Goal: Task Accomplishment & Management: Manage account settings

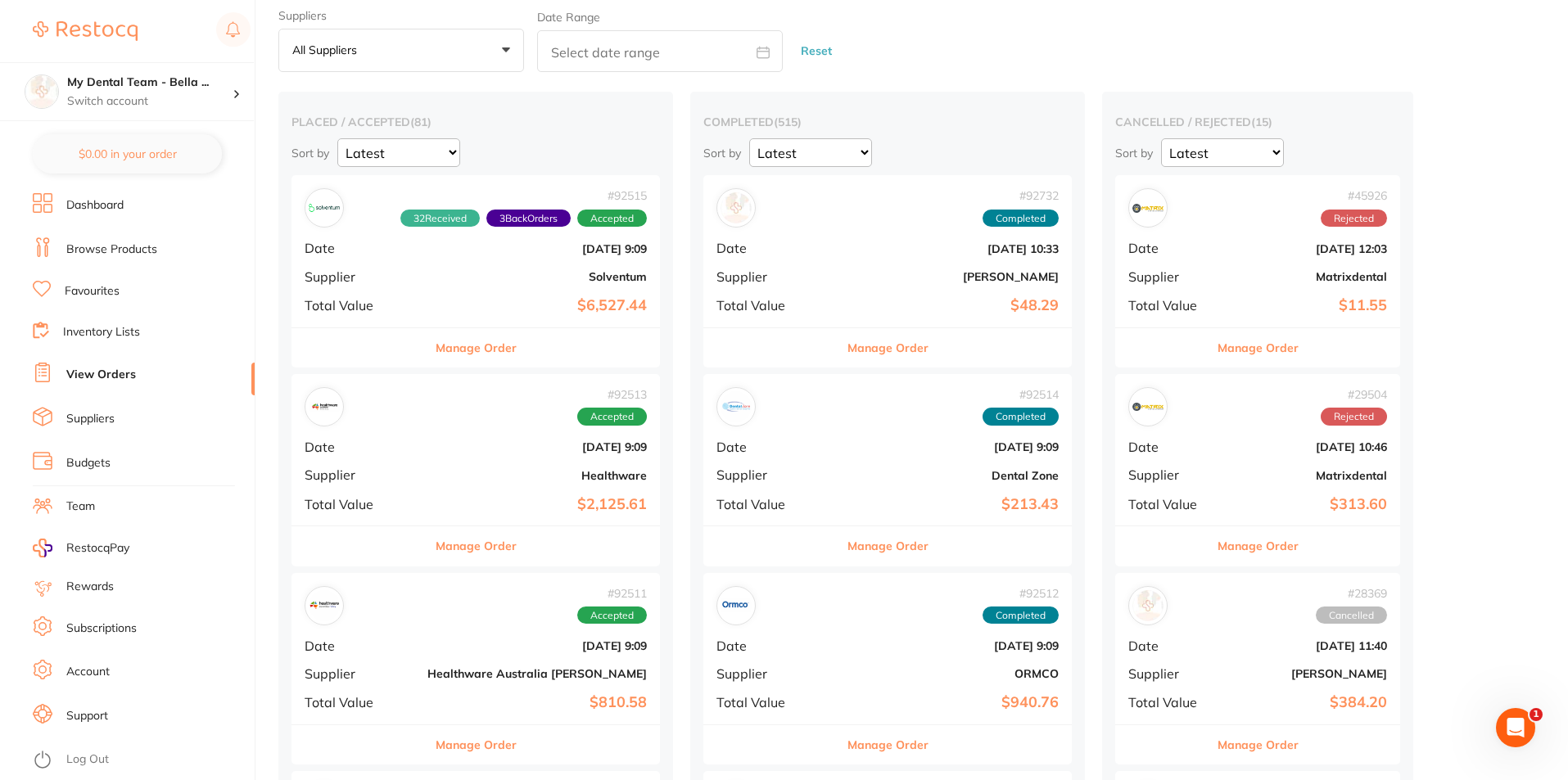
scroll to position [82, 0]
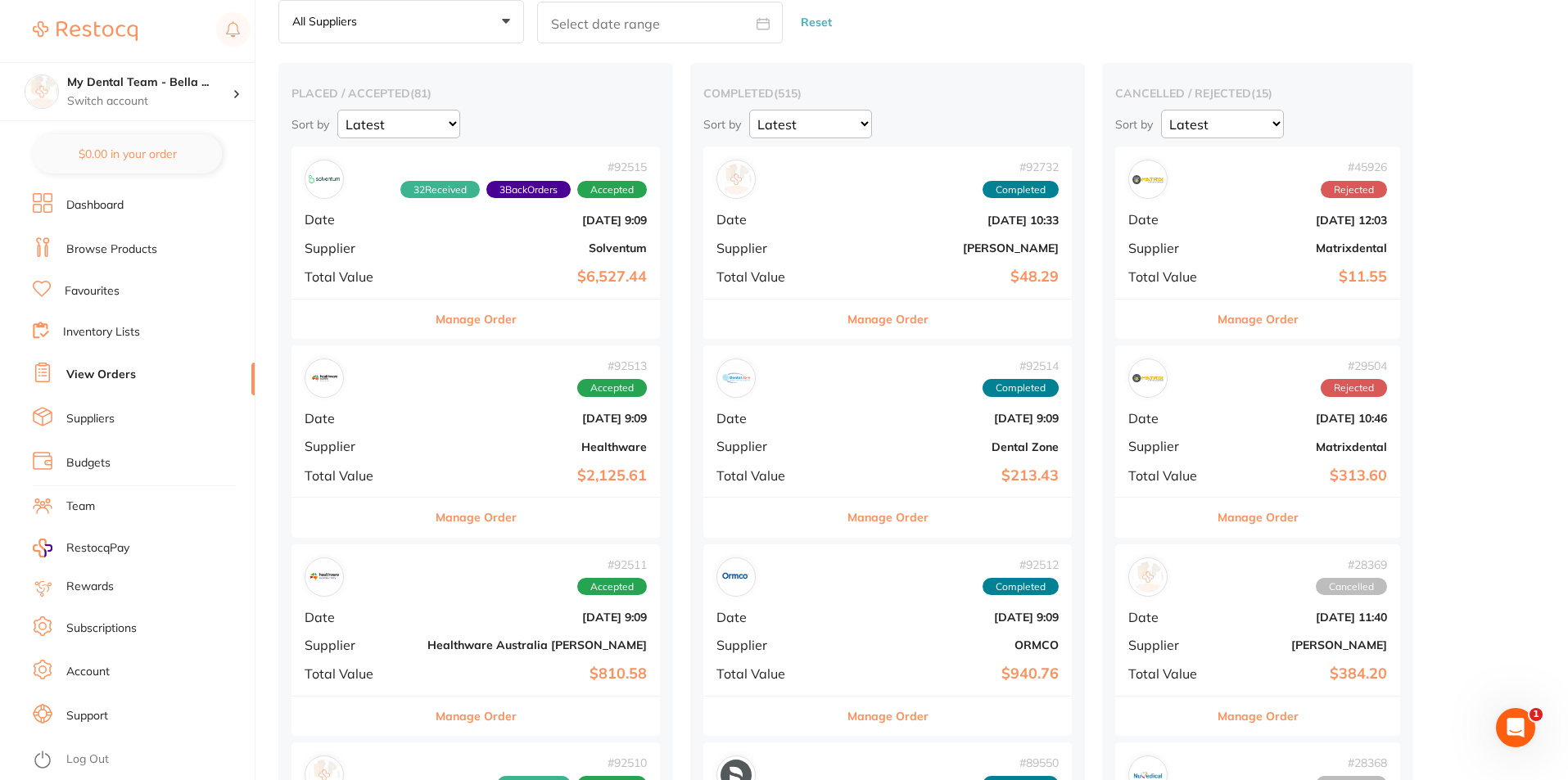
click at [482, 520] on button "Manage Order" at bounding box center [476, 517] width 81 height 39
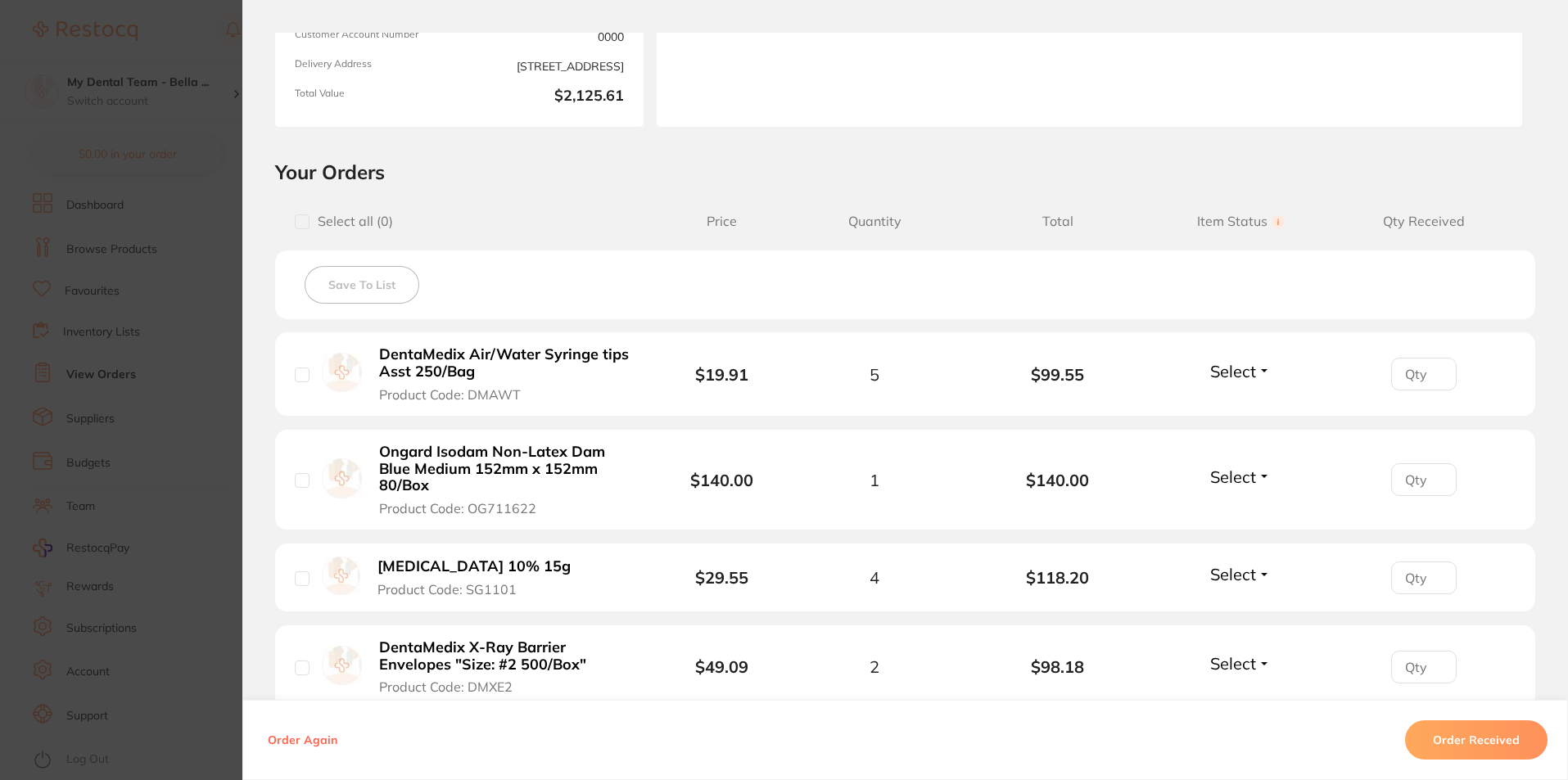
scroll to position [82, 0]
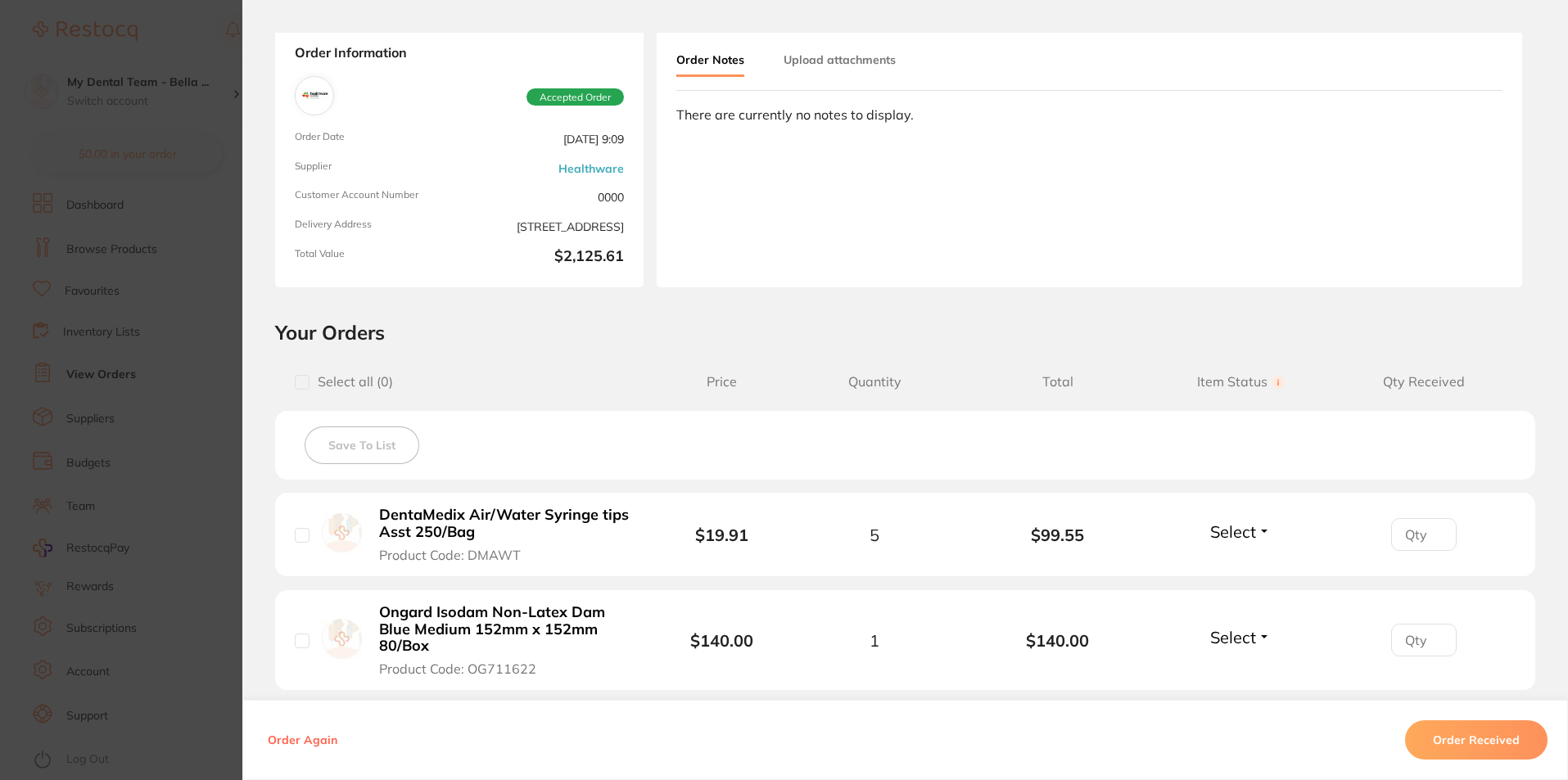
click at [1249, 537] on span "Select" at bounding box center [1233, 531] width 46 height 21
click at [1243, 567] on span "Received" at bounding box center [1241, 566] width 42 height 13
click at [1251, 641] on span "Select" at bounding box center [1233, 637] width 46 height 21
click at [1246, 675] on span "Received" at bounding box center [1241, 672] width 42 height 13
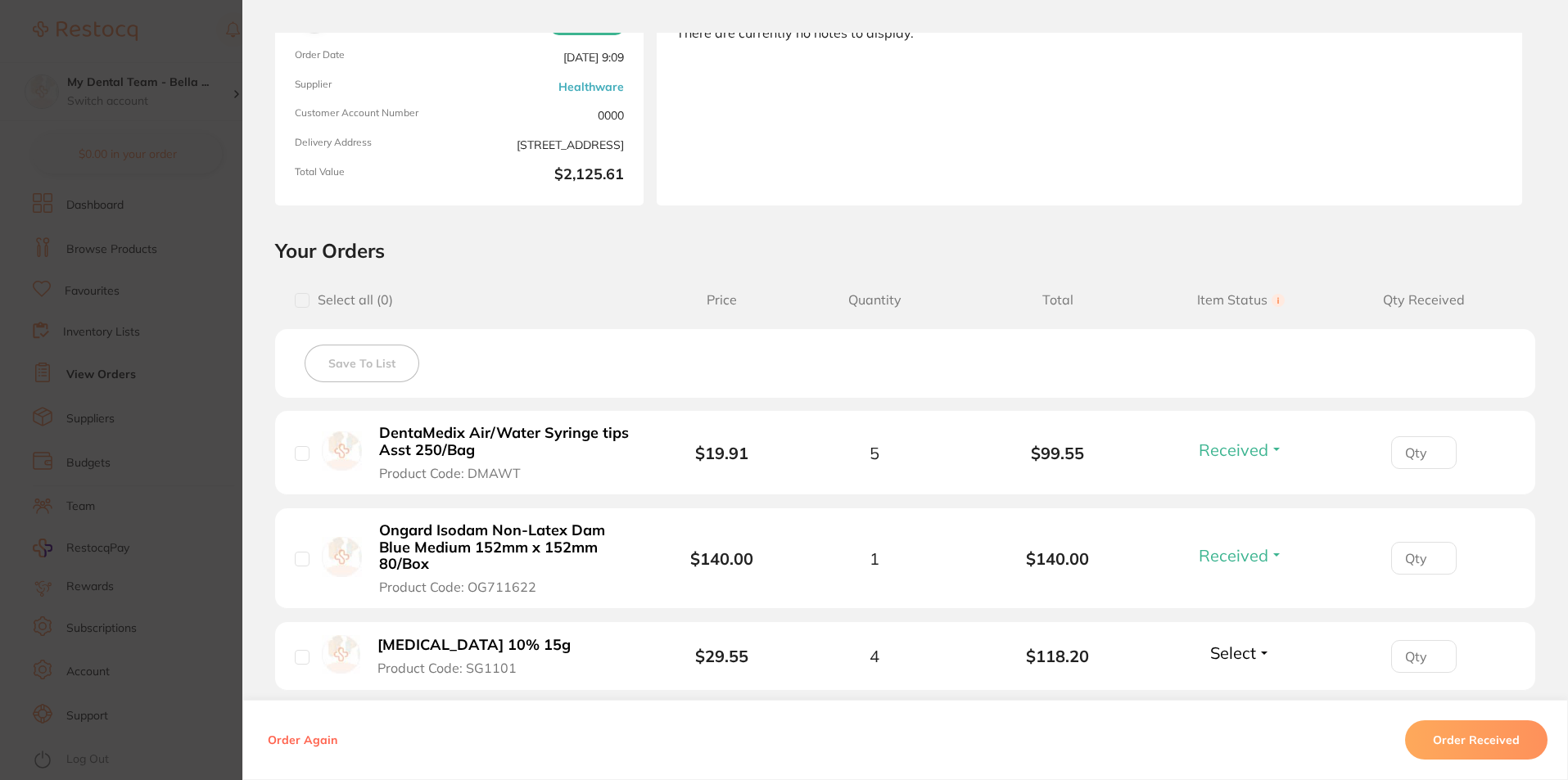
scroll to position [246, 0]
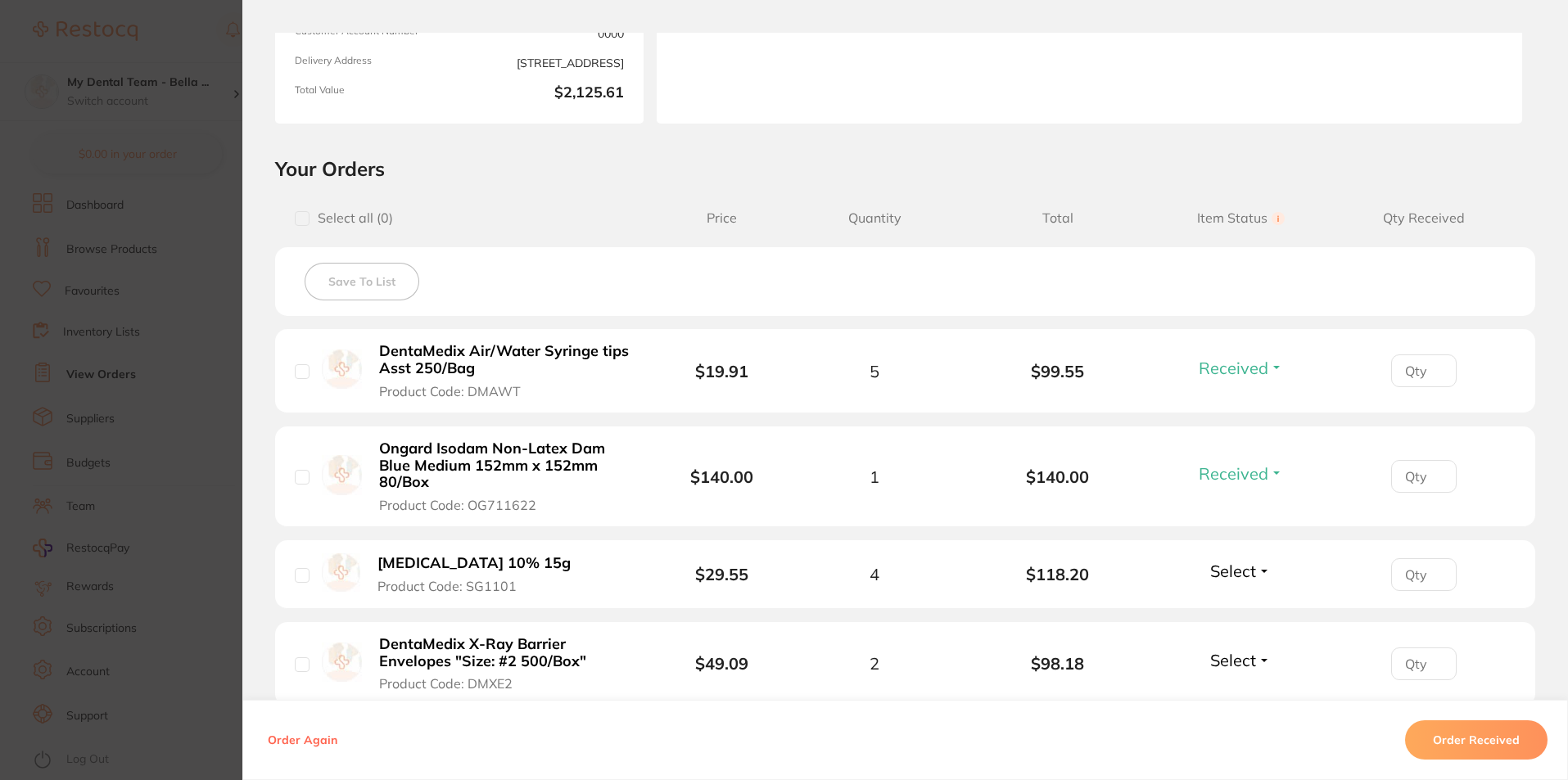
click at [1238, 565] on span "Select" at bounding box center [1233, 570] width 46 height 21
click at [1243, 606] on span "Received" at bounding box center [1241, 607] width 42 height 13
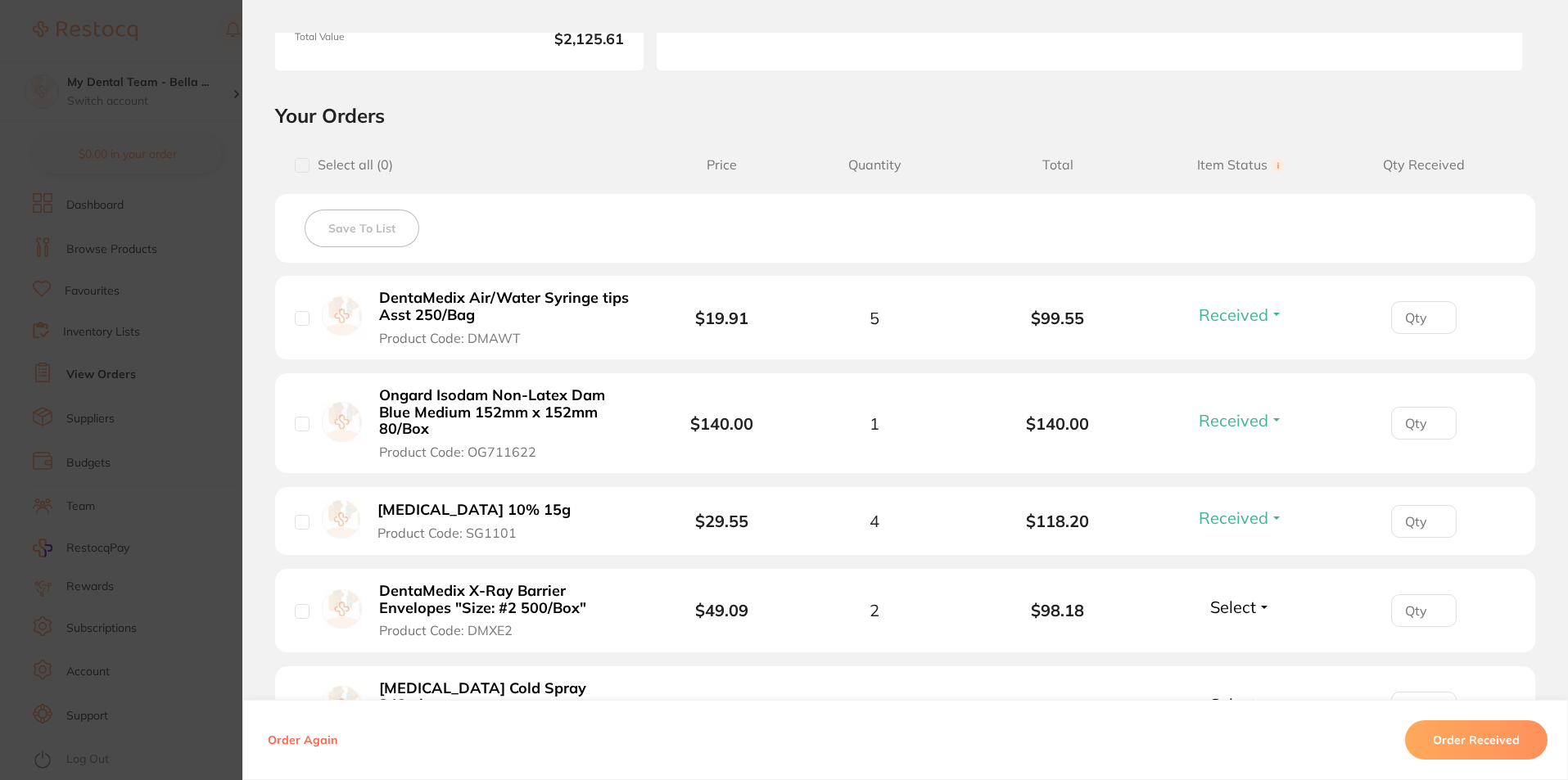
scroll to position [327, 0]
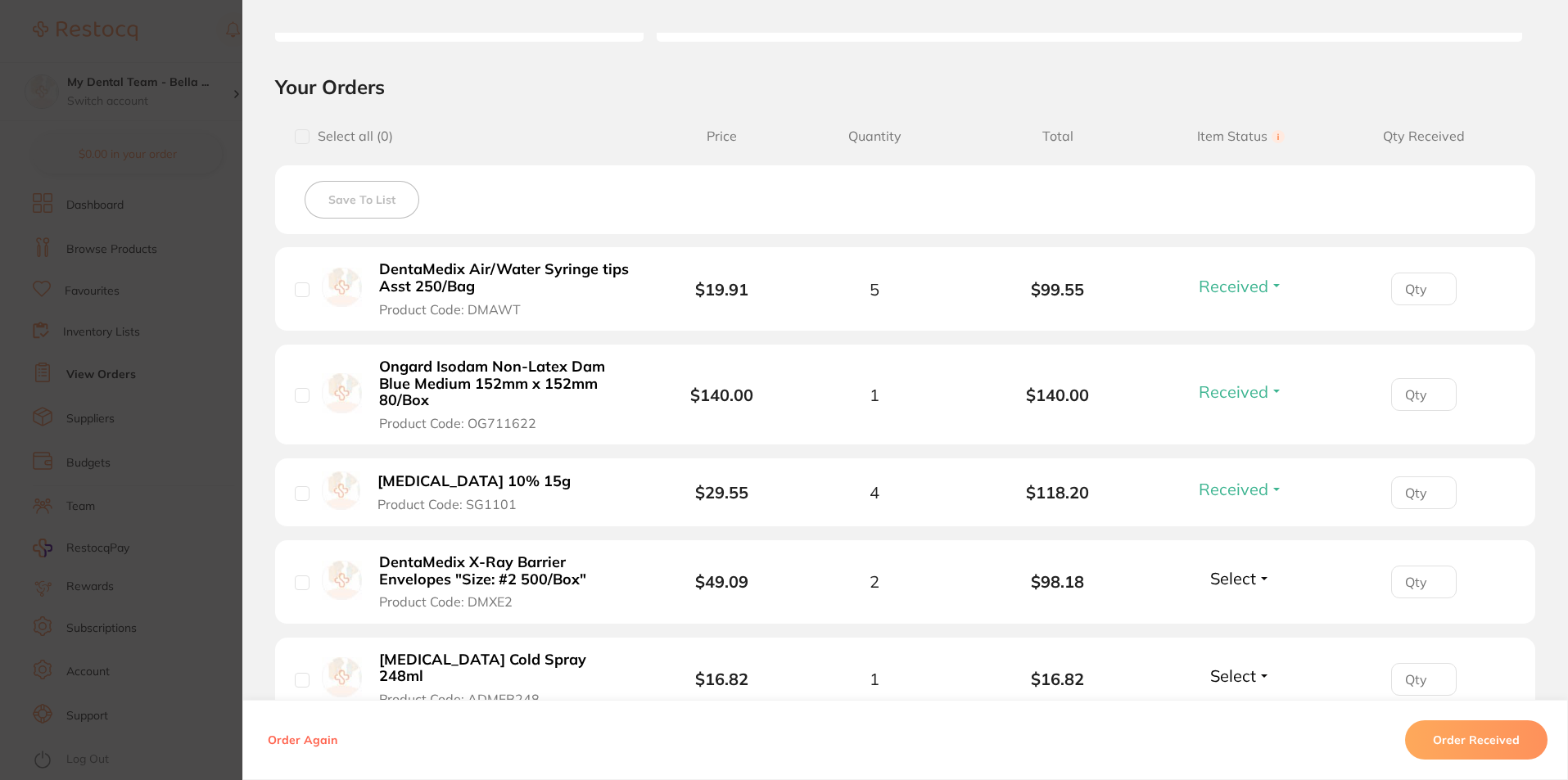
click at [1242, 583] on span "Select" at bounding box center [1233, 578] width 46 height 21
click at [1240, 620] on button "Received" at bounding box center [1241, 614] width 42 height 25
click at [1250, 665] on span "Select" at bounding box center [1233, 675] width 46 height 21
click at [1234, 705] on span "Received" at bounding box center [1241, 710] width 42 height 13
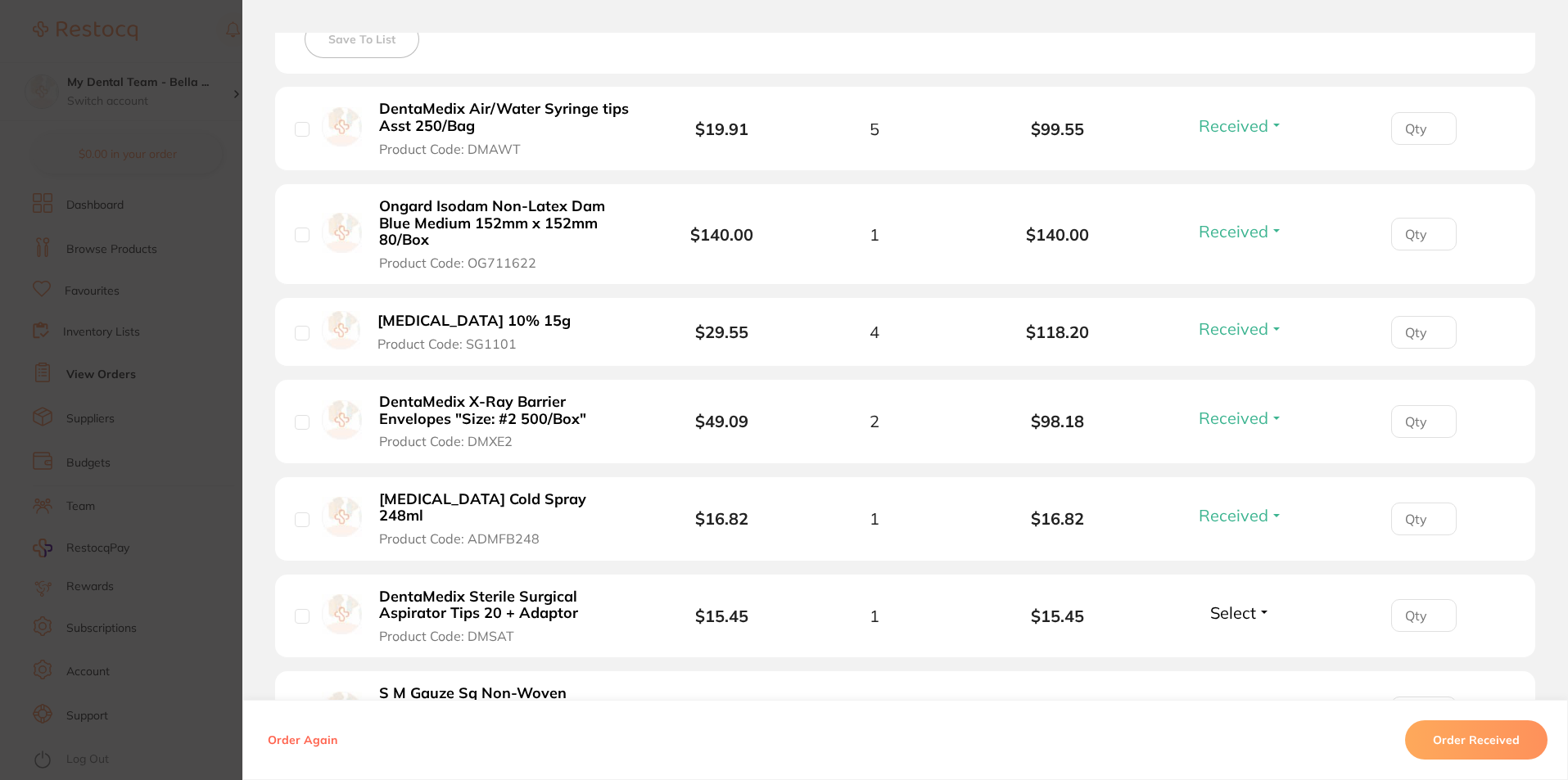
scroll to position [491, 0]
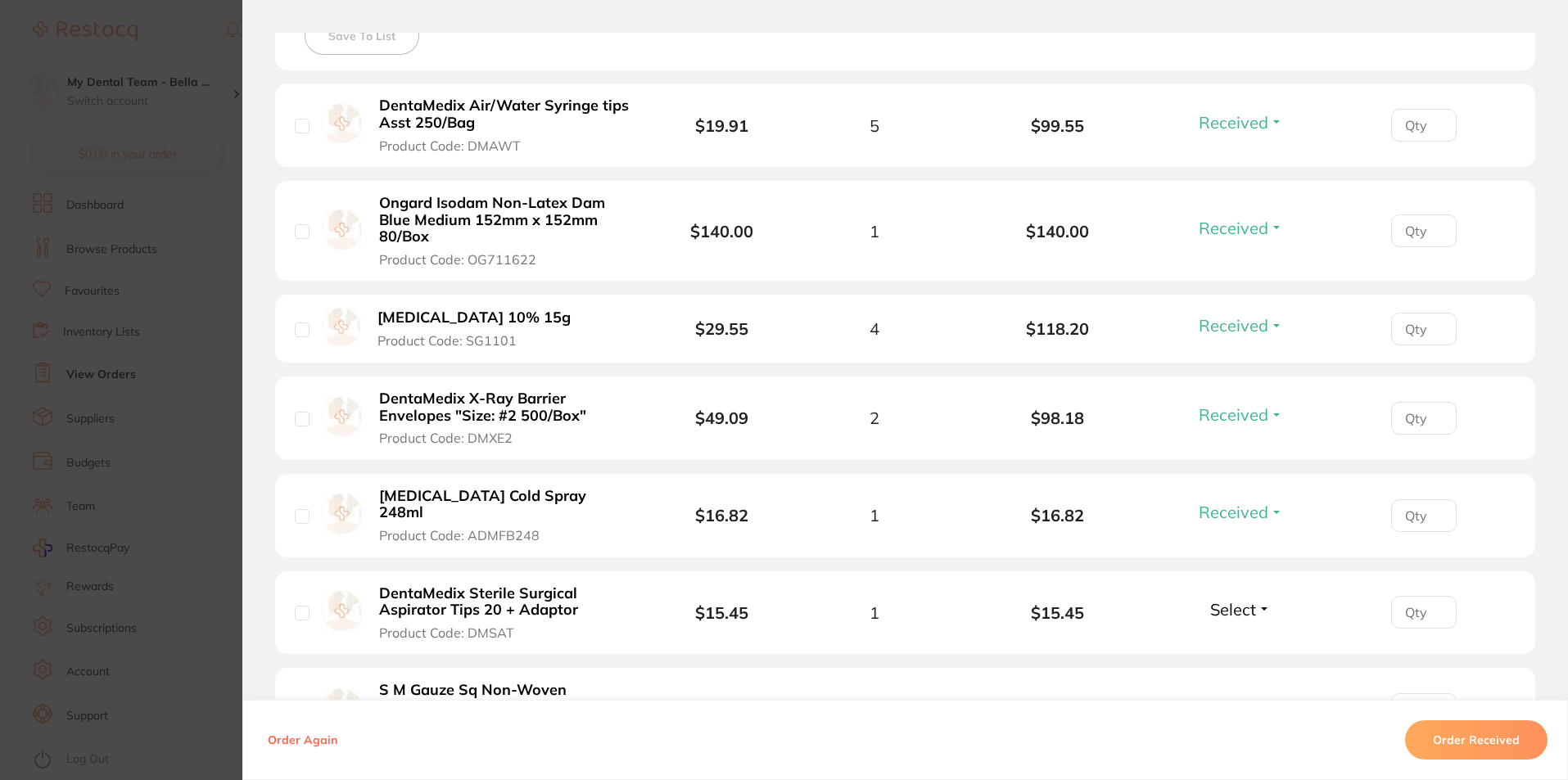
click at [1241, 600] on span "Select" at bounding box center [1233, 609] width 46 height 21
click at [1235, 639] on span "Received" at bounding box center [1241, 645] width 42 height 13
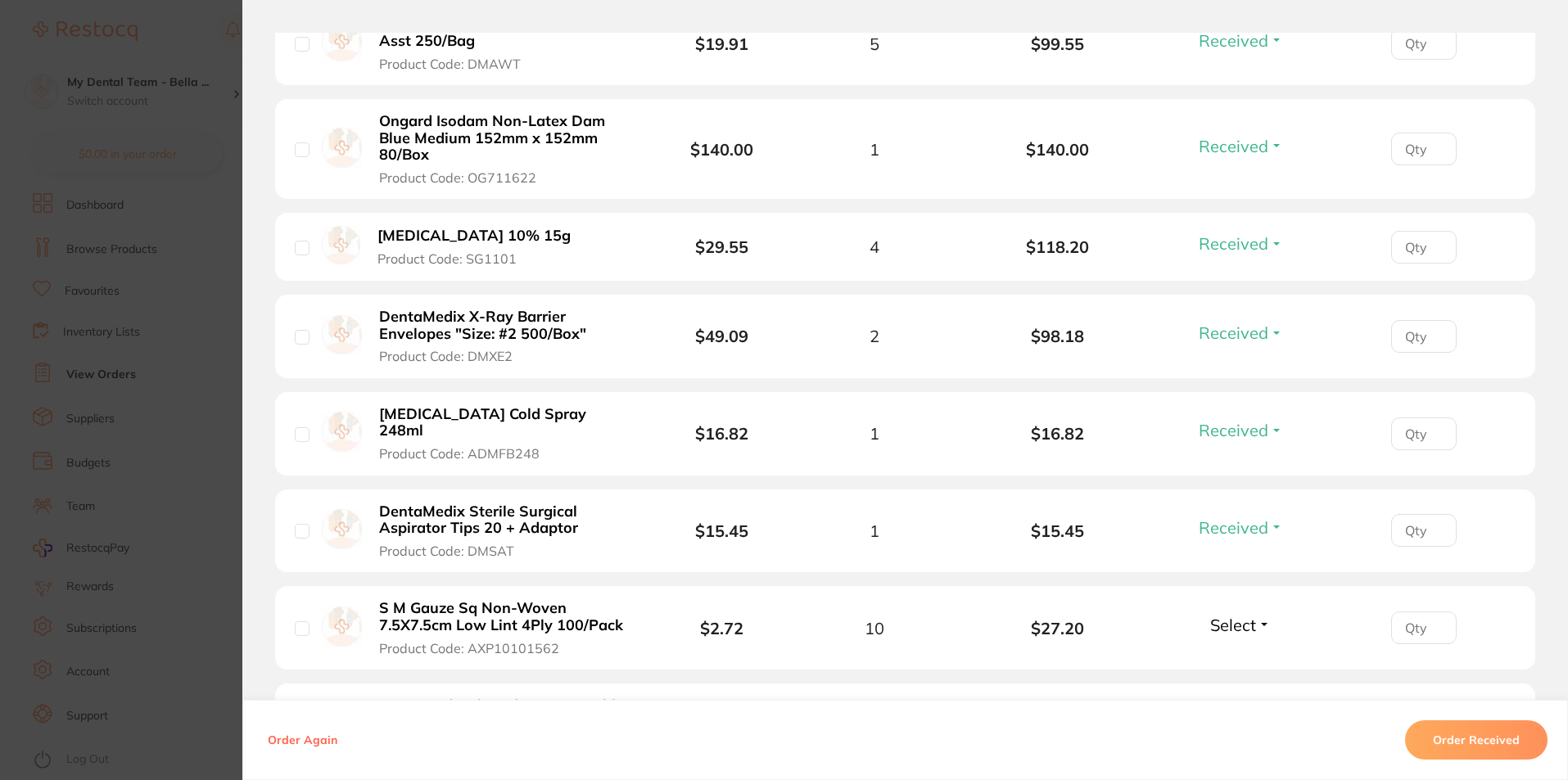
click at [1233, 615] on span "Select" at bounding box center [1233, 625] width 46 height 21
click at [1238, 615] on span "Select" at bounding box center [1233, 625] width 46 height 21
click at [1245, 655] on span "Received" at bounding box center [1241, 660] width 42 height 13
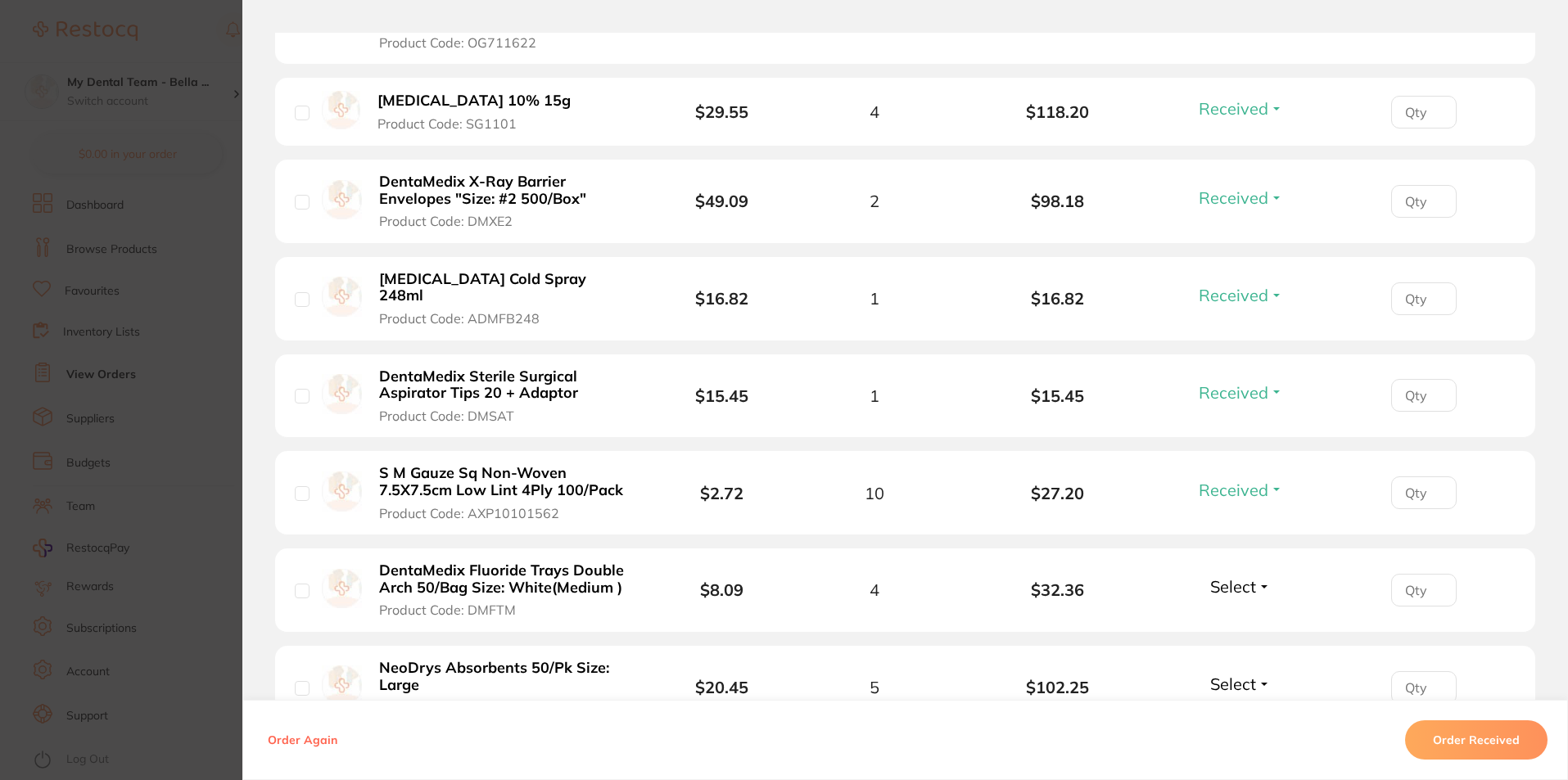
scroll to position [737, 0]
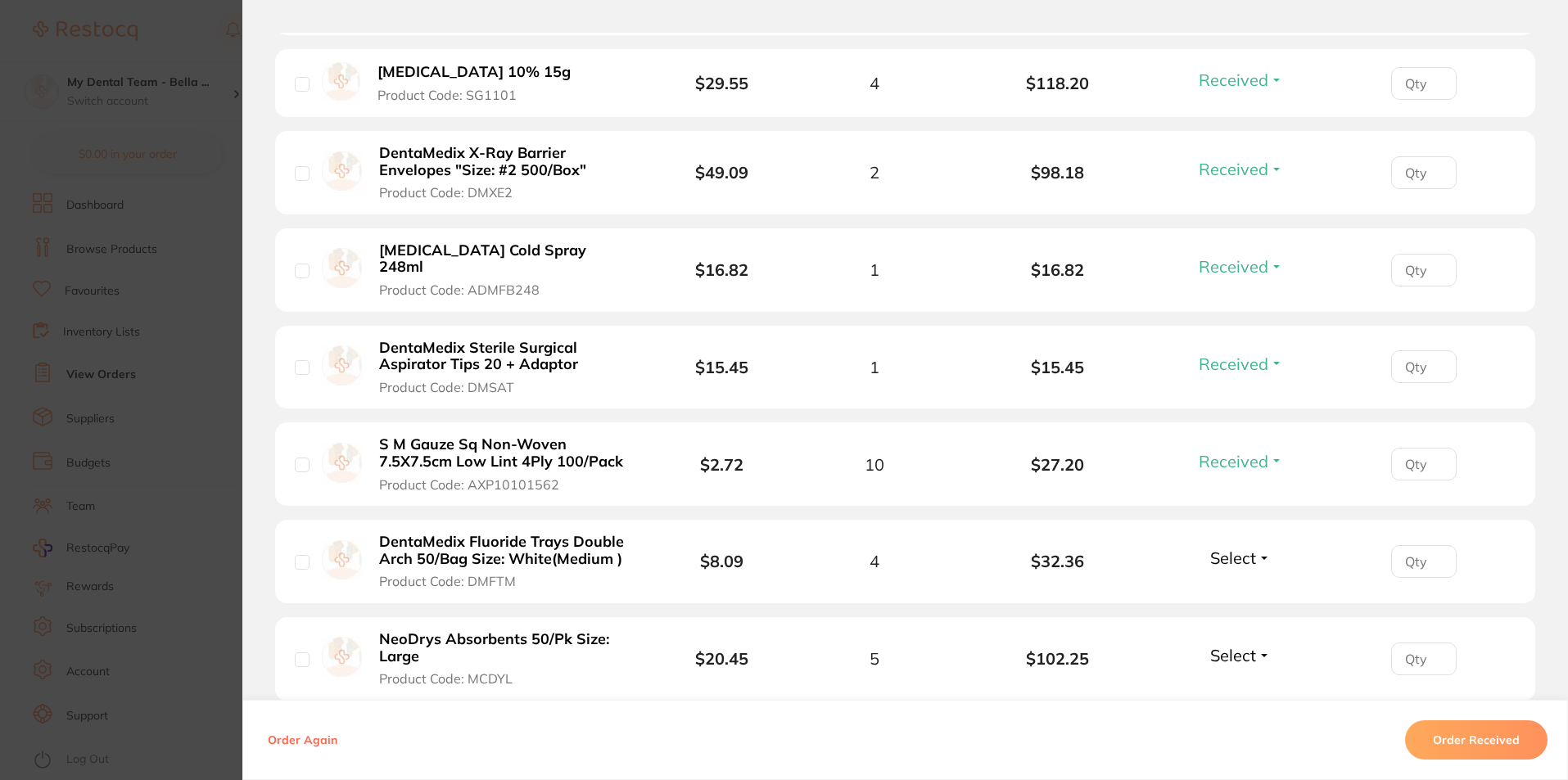
click at [1250, 548] on span "Select" at bounding box center [1233, 558] width 46 height 21
click at [1243, 587] on span "Received" at bounding box center [1241, 593] width 42 height 13
click at [1236, 645] on span "Select" at bounding box center [1233, 655] width 46 height 21
click at [1239, 685] on span "Received" at bounding box center [1241, 691] width 42 height 13
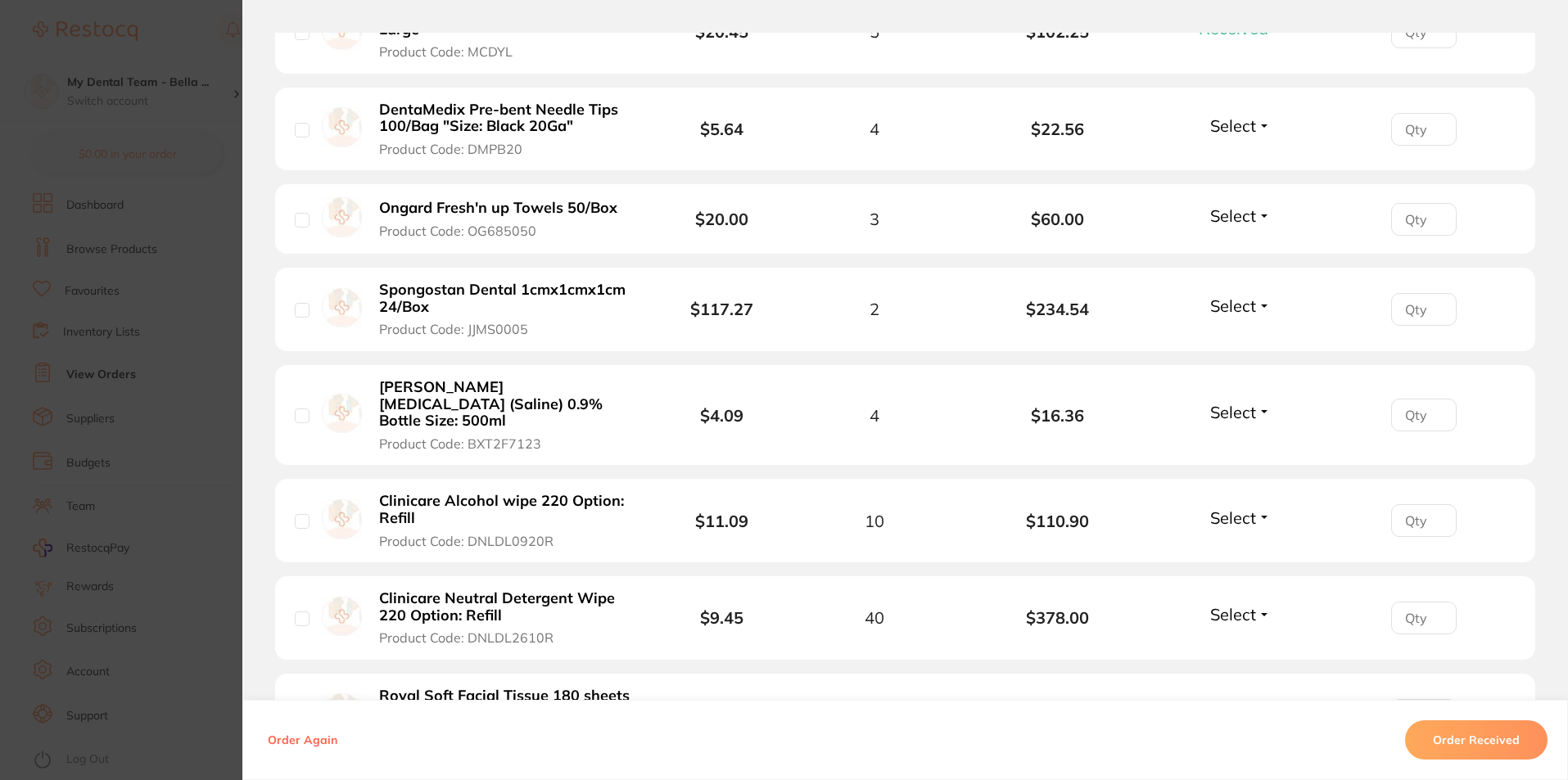
scroll to position [1392, 0]
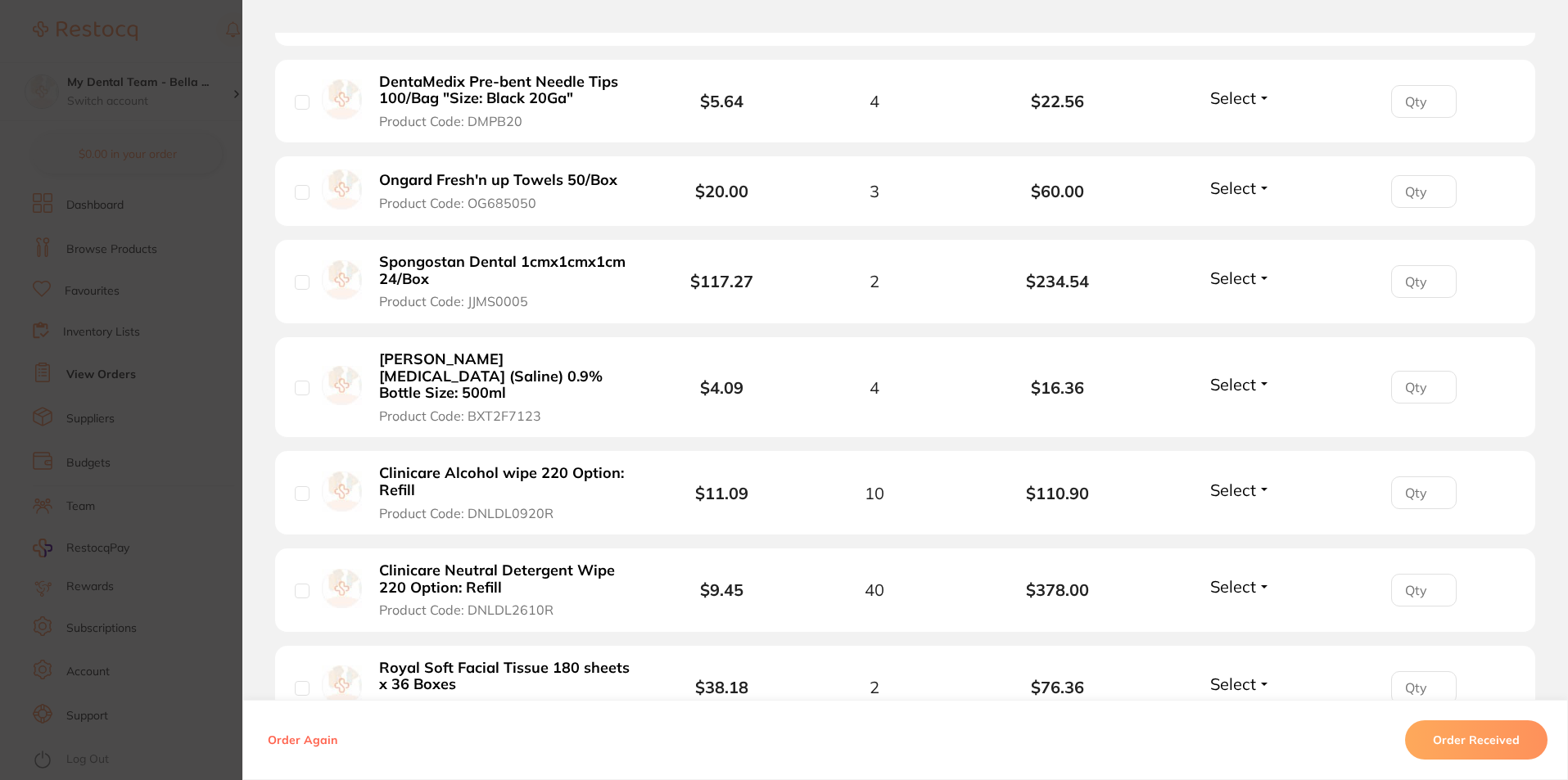
click at [1250, 87] on span "Select" at bounding box center [1233, 97] width 46 height 21
click at [1264, 115] on ul "Received Back Order" at bounding box center [1241, 146] width 63 height 63
click at [1248, 123] on button "Received" at bounding box center [1241, 134] width 42 height 25
click at [1262, 177] on button "Select" at bounding box center [1241, 187] width 71 height 21
click at [1254, 217] on span "Received" at bounding box center [1241, 222] width 42 height 13
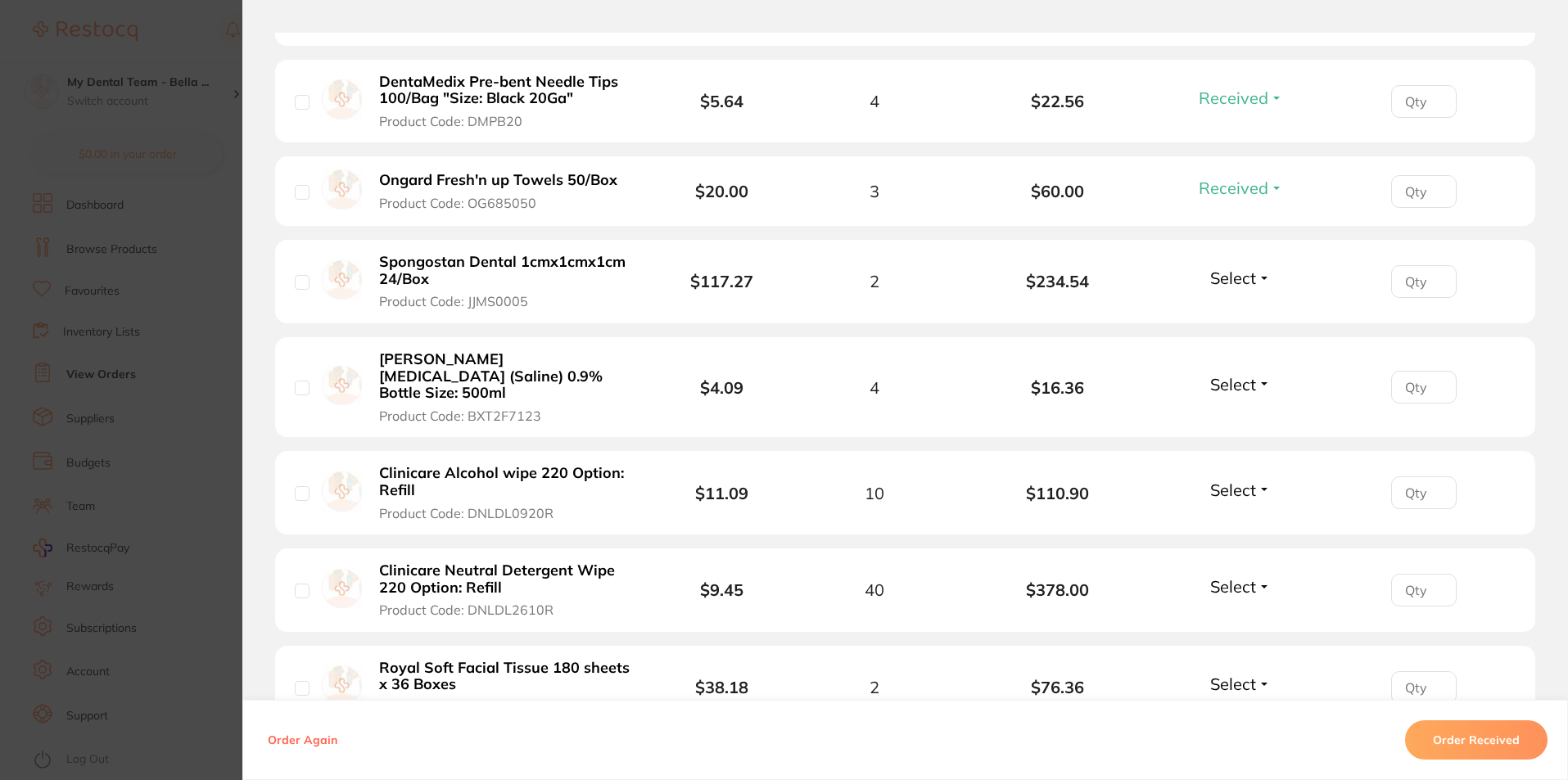
click at [1226, 268] on span "Select" at bounding box center [1233, 277] width 46 height 21
click at [1231, 307] on span "Received" at bounding box center [1241, 313] width 42 height 13
click at [1241, 374] on span "Select" at bounding box center [1233, 384] width 46 height 21
click at [1248, 414] on span "Received" at bounding box center [1241, 419] width 42 height 13
click at [1238, 480] on span "Select" at bounding box center [1233, 490] width 46 height 21
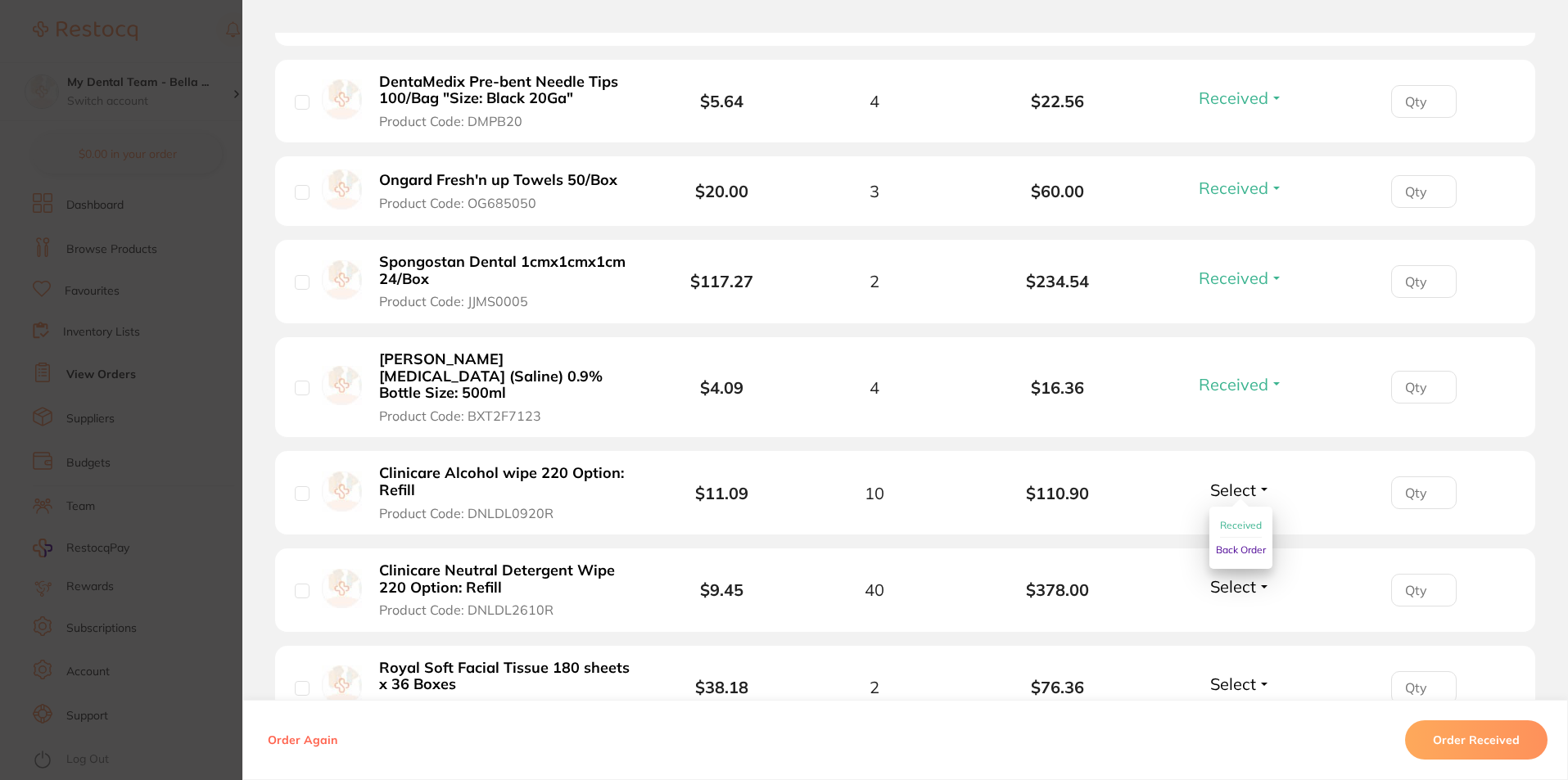
click at [1246, 513] on button "Received" at bounding box center [1241, 526] width 42 height 25
click at [1248, 576] on span "Select" at bounding box center [1233, 586] width 46 height 21
click at [1248, 615] on span "Received" at bounding box center [1241, 621] width 42 height 13
click at [1235, 674] on span "Select" at bounding box center [1233, 684] width 46 height 21
click at [1238, 713] on span "Received" at bounding box center [1241, 719] width 42 height 13
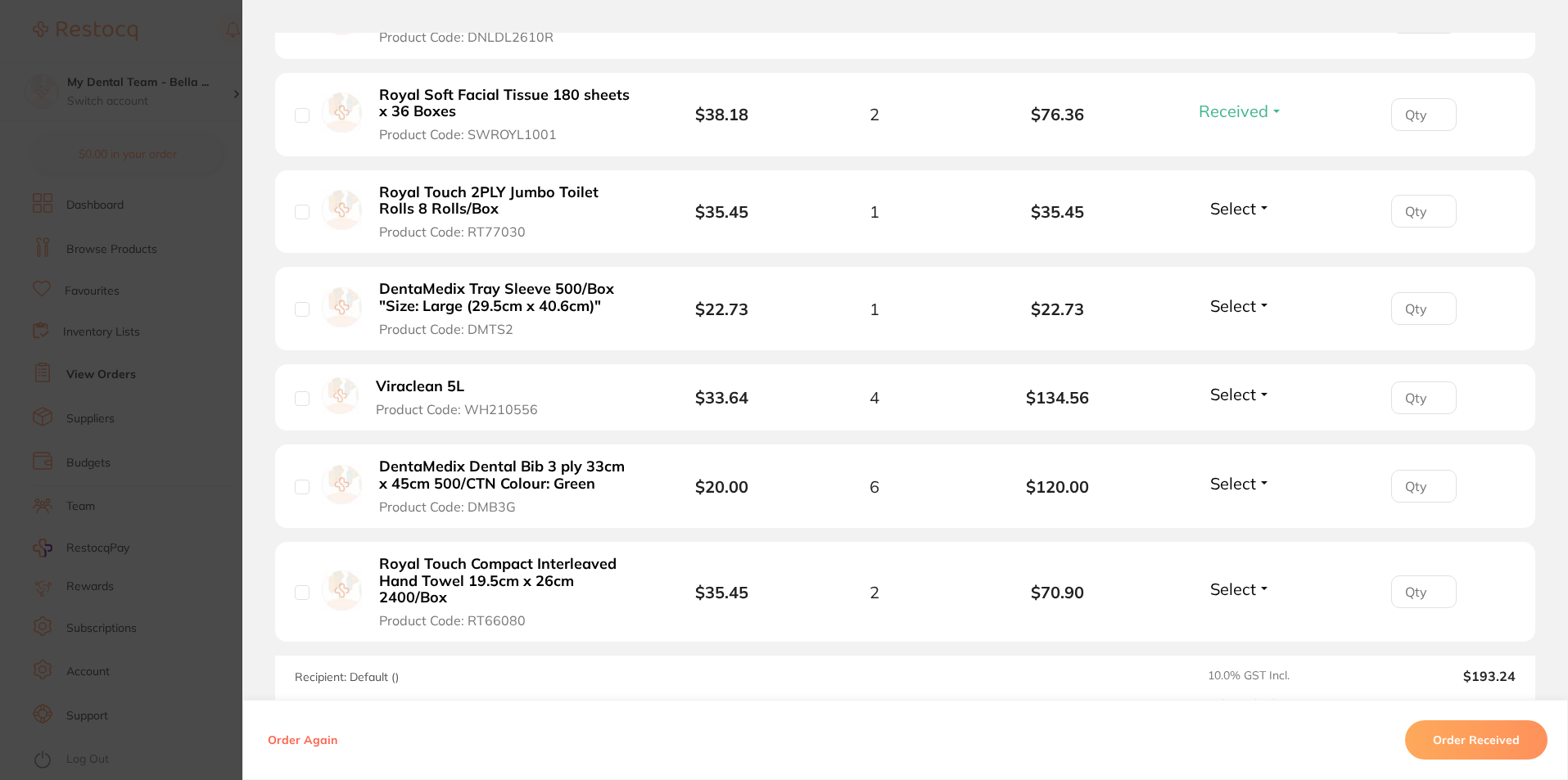
scroll to position [2047, 0]
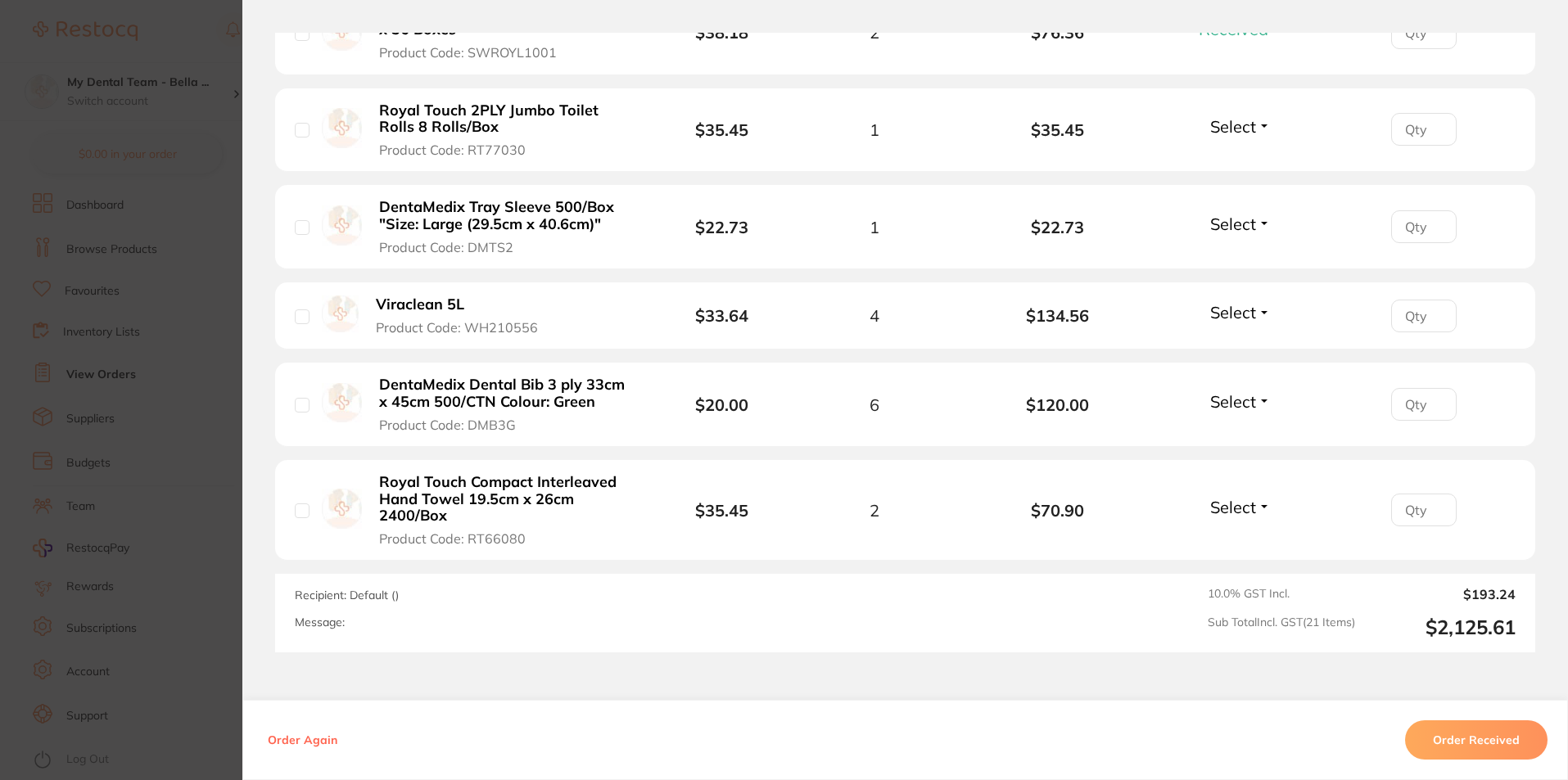
click at [1230, 117] on span "Select" at bounding box center [1233, 126] width 46 height 21
click at [1237, 156] on span "Received" at bounding box center [1241, 162] width 42 height 13
click at [1248, 214] on span "Select" at bounding box center [1233, 223] width 46 height 21
click at [1239, 253] on span "Received" at bounding box center [1241, 259] width 42 height 13
click at [1225, 302] on span "Select" at bounding box center [1233, 312] width 46 height 21
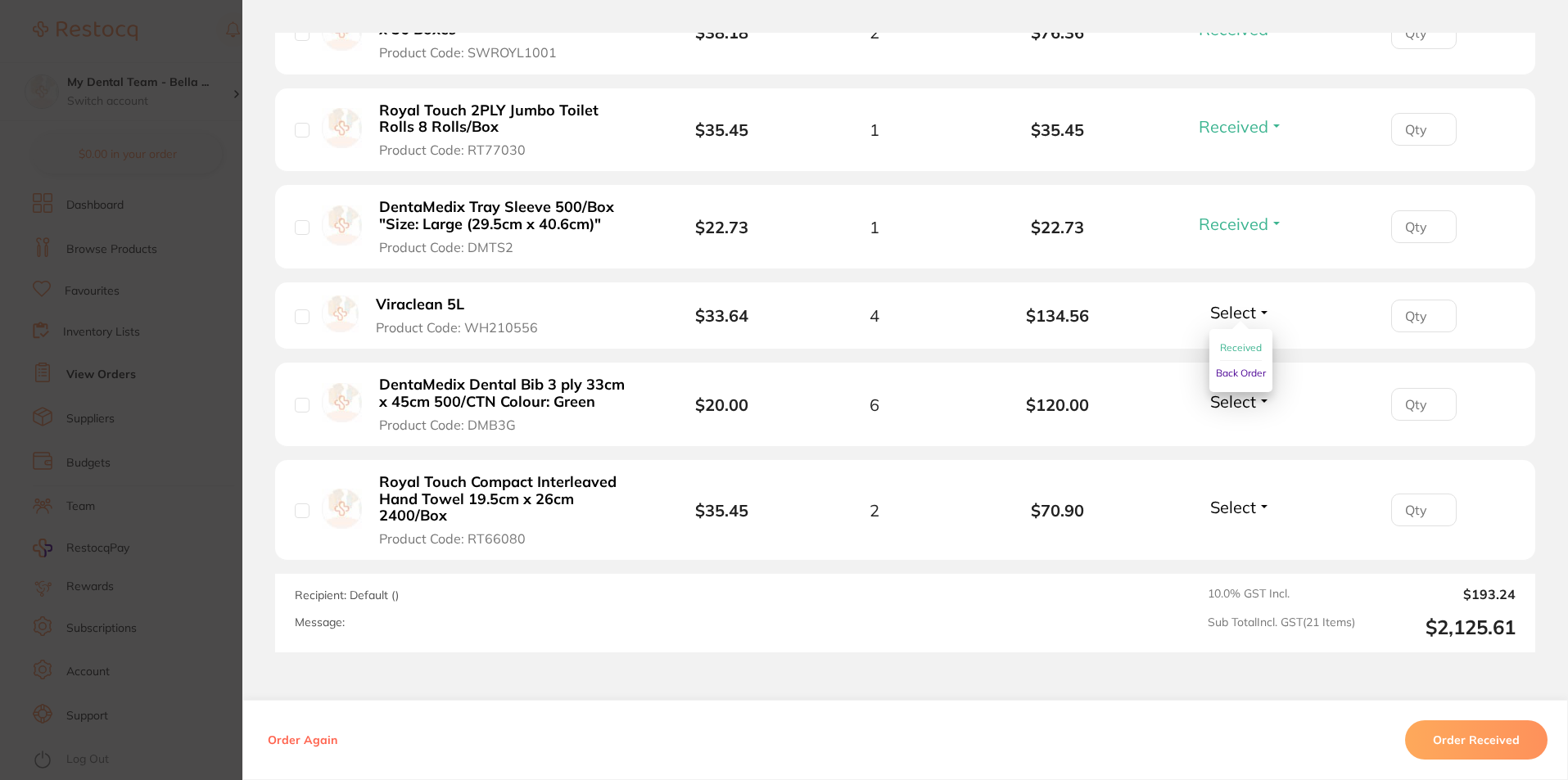
click at [1226, 341] on span "Received" at bounding box center [1241, 347] width 42 height 13
click at [1243, 391] on span "Select" at bounding box center [1233, 401] width 46 height 21
click at [1248, 431] on span "Received" at bounding box center [1241, 437] width 42 height 13
click at [1246, 497] on span "Select" at bounding box center [1233, 507] width 46 height 21
click at [1241, 530] on button "Received" at bounding box center [1241, 543] width 42 height 25
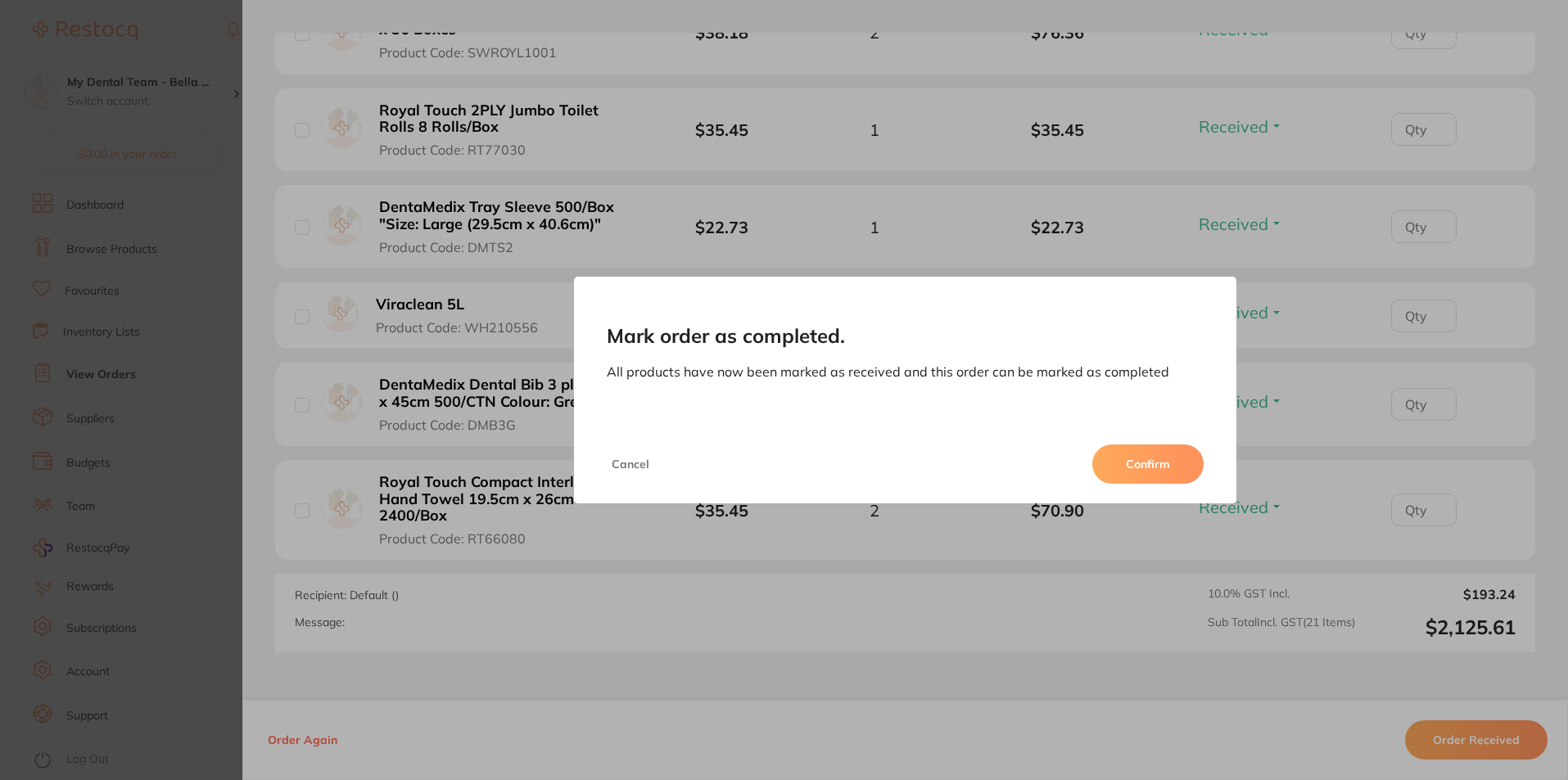
click at [1154, 473] on button "Confirm" at bounding box center [1149, 464] width 112 height 39
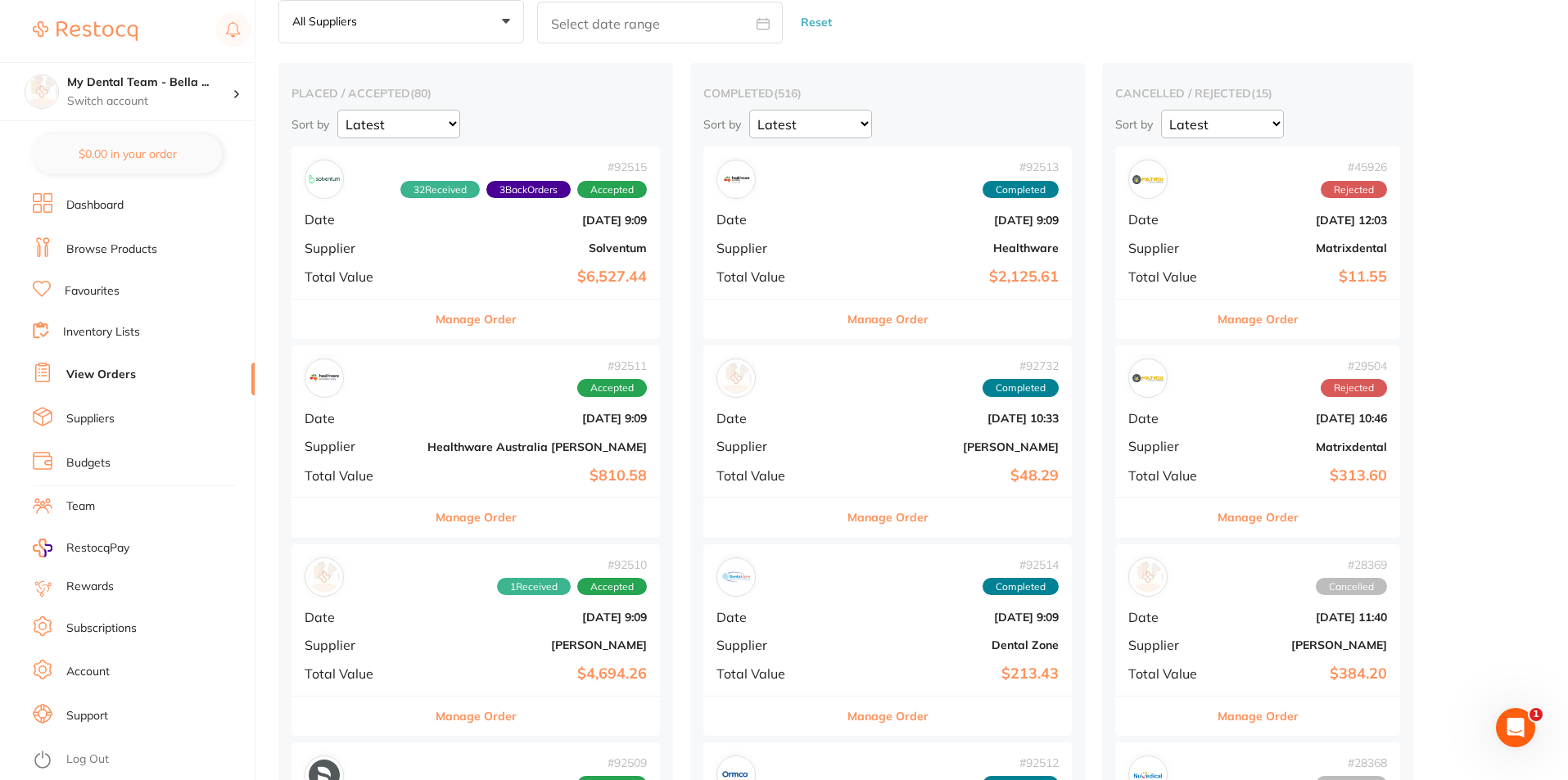
click at [459, 515] on button "Manage Order" at bounding box center [476, 517] width 81 height 39
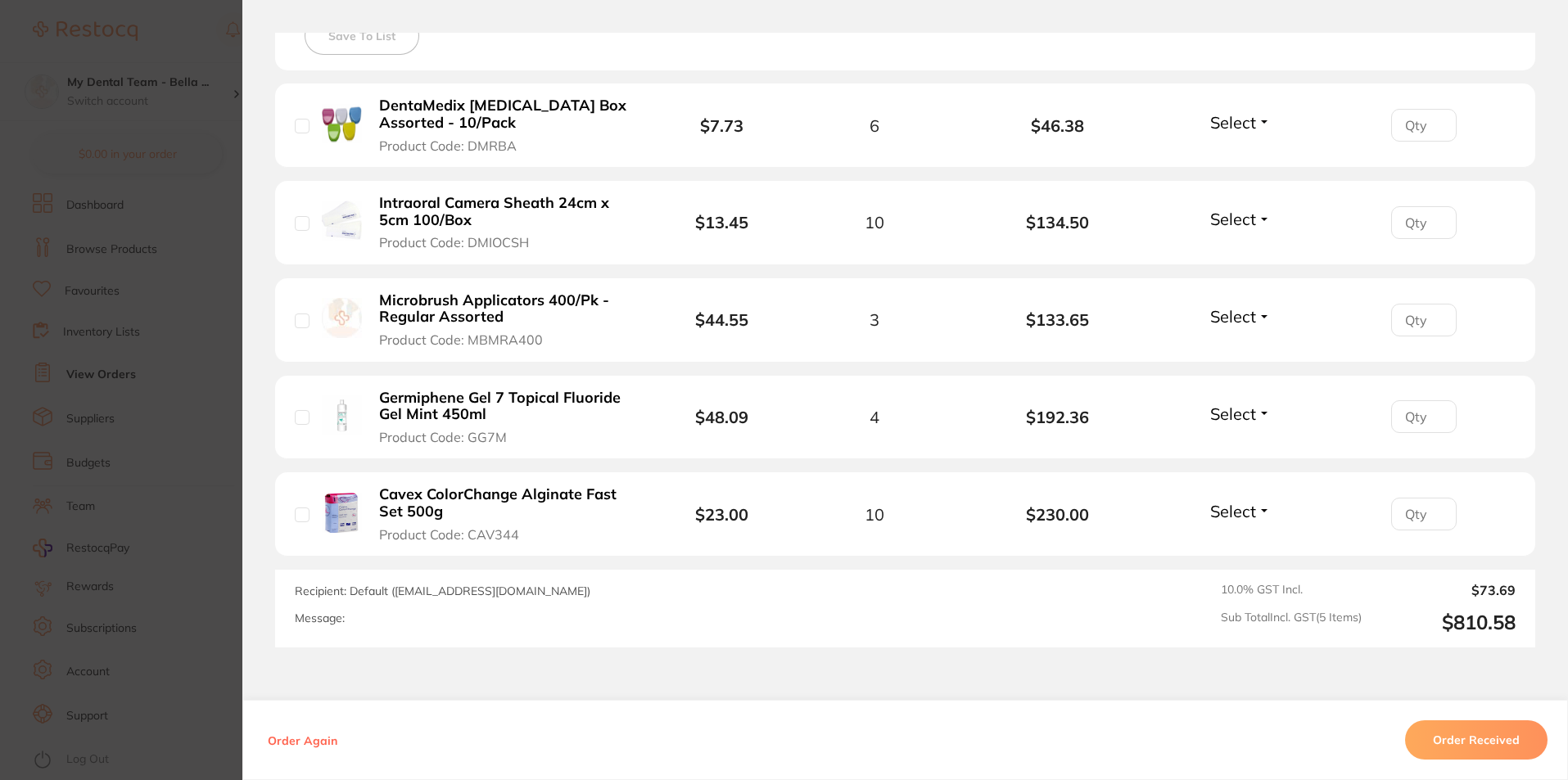
click at [1233, 125] on span "Select" at bounding box center [1233, 122] width 46 height 21
click at [1235, 155] on span "Received" at bounding box center [1241, 158] width 42 height 13
click at [1225, 222] on span "Select" at bounding box center [1233, 219] width 46 height 21
click at [1229, 252] on span "Received" at bounding box center [1241, 254] width 42 height 13
click at [1205, 317] on button "Select" at bounding box center [1241, 317] width 71 height 21
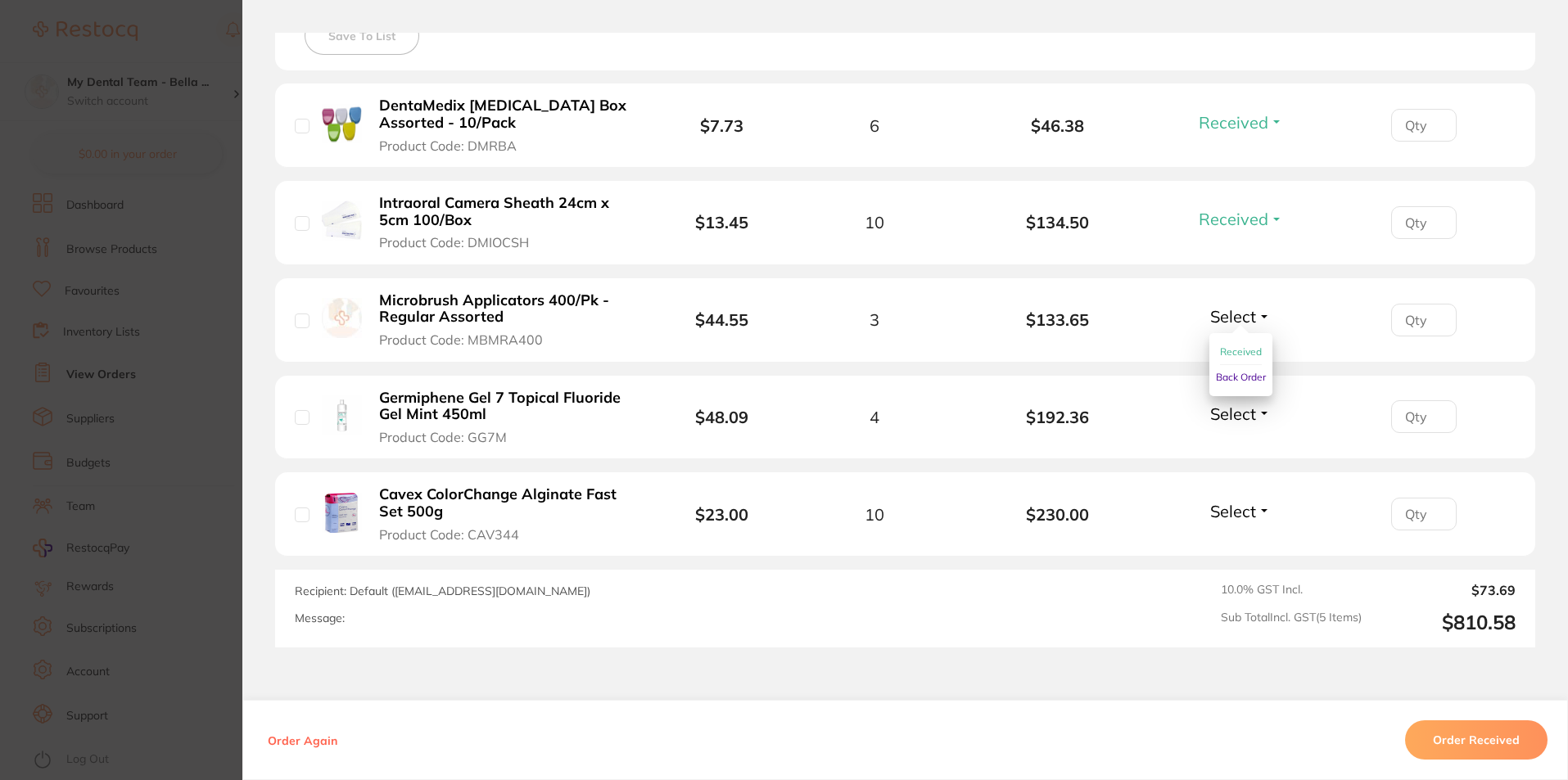
click at [1229, 346] on span "Received" at bounding box center [1241, 352] width 42 height 13
click at [1243, 424] on div "Select Received Back Order" at bounding box center [1241, 417] width 71 height 27
click at [1248, 421] on span "Select" at bounding box center [1233, 414] width 46 height 21
click at [1257, 446] on span "Received" at bounding box center [1241, 449] width 42 height 13
click at [1242, 513] on span "Select" at bounding box center [1233, 511] width 46 height 21
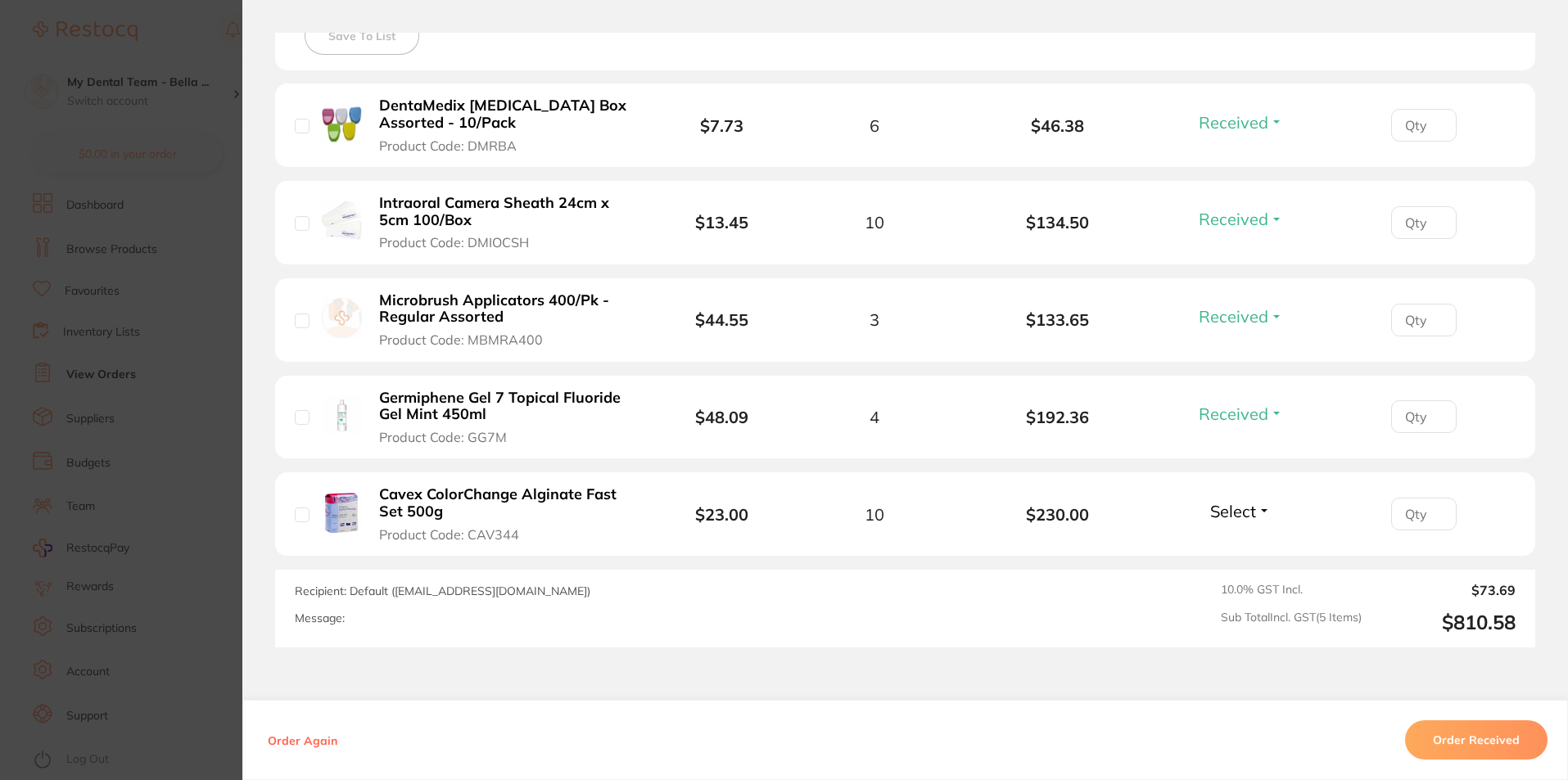
click at [1251, 550] on li "Cavex ColorChange Alginate Fast Set 500g Product Code: CAV344 $23.00 10 $230.00…" at bounding box center [906, 514] width 1260 height 84
click at [1237, 516] on span "Select" at bounding box center [1233, 511] width 46 height 21
click at [1232, 551] on span "Received" at bounding box center [1241, 547] width 42 height 13
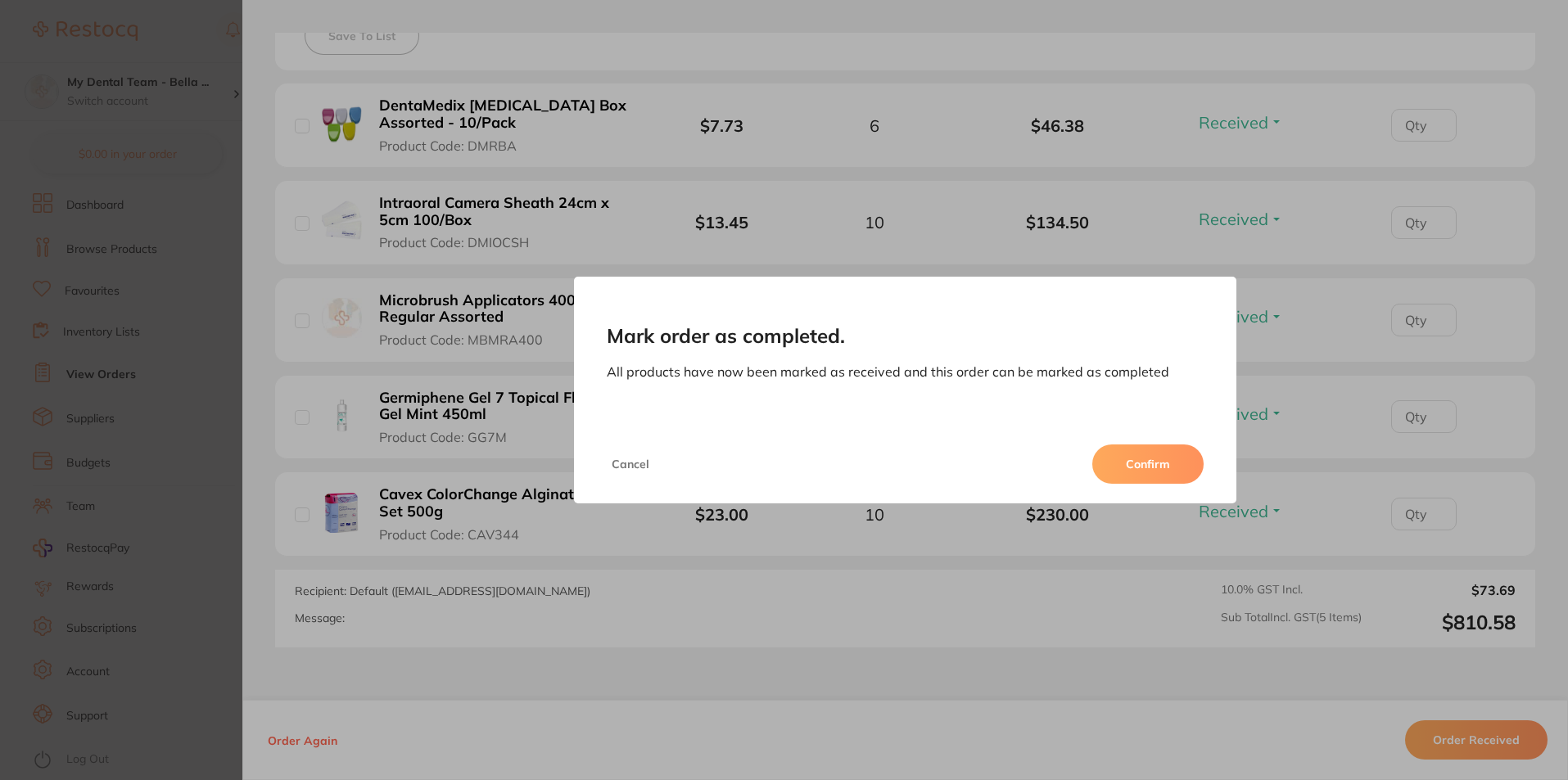
click at [1183, 452] on button "Confirm" at bounding box center [1149, 464] width 112 height 39
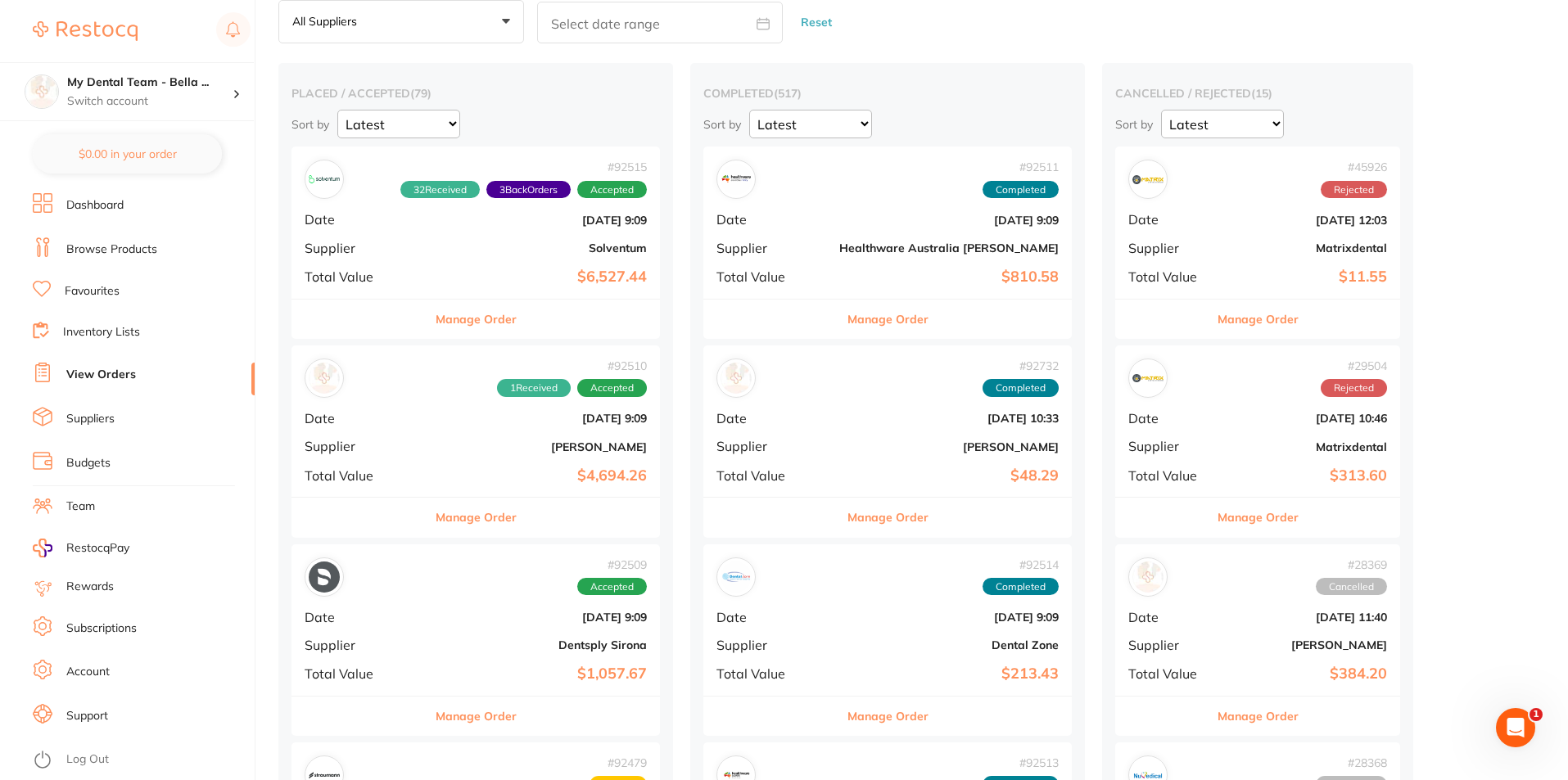
click at [472, 525] on button "Manage Order" at bounding box center [476, 517] width 81 height 39
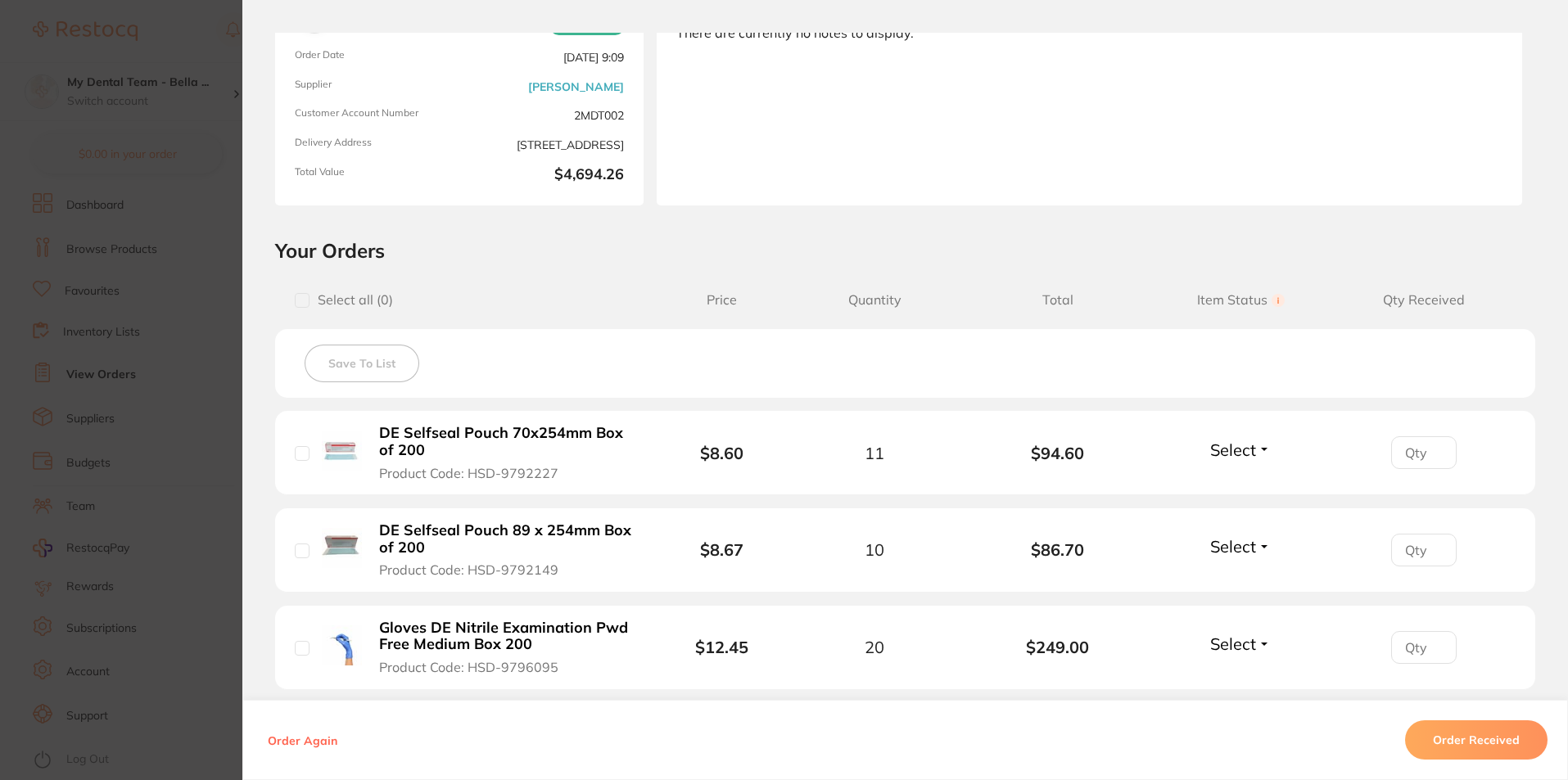
click at [1248, 453] on span "Select" at bounding box center [1233, 450] width 46 height 21
click at [1255, 490] on span "Received" at bounding box center [1241, 485] width 42 height 13
click at [1236, 553] on span "Select" at bounding box center [1233, 546] width 46 height 21
click at [1238, 581] on span "Received" at bounding box center [1241, 581] width 42 height 13
click at [1231, 645] on span "Select" at bounding box center [1233, 644] width 46 height 21
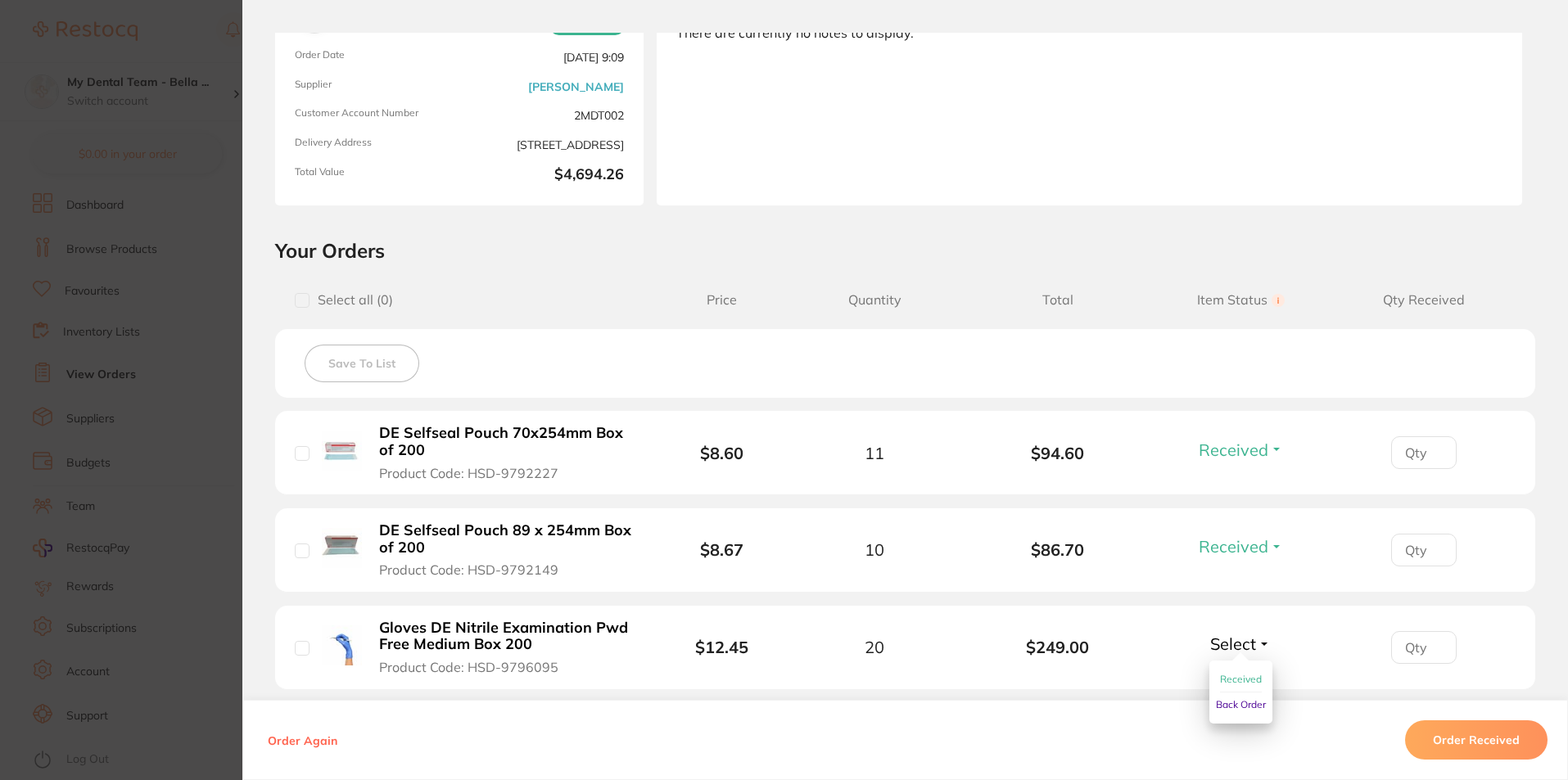
click at [1227, 675] on span "Received" at bounding box center [1241, 679] width 42 height 13
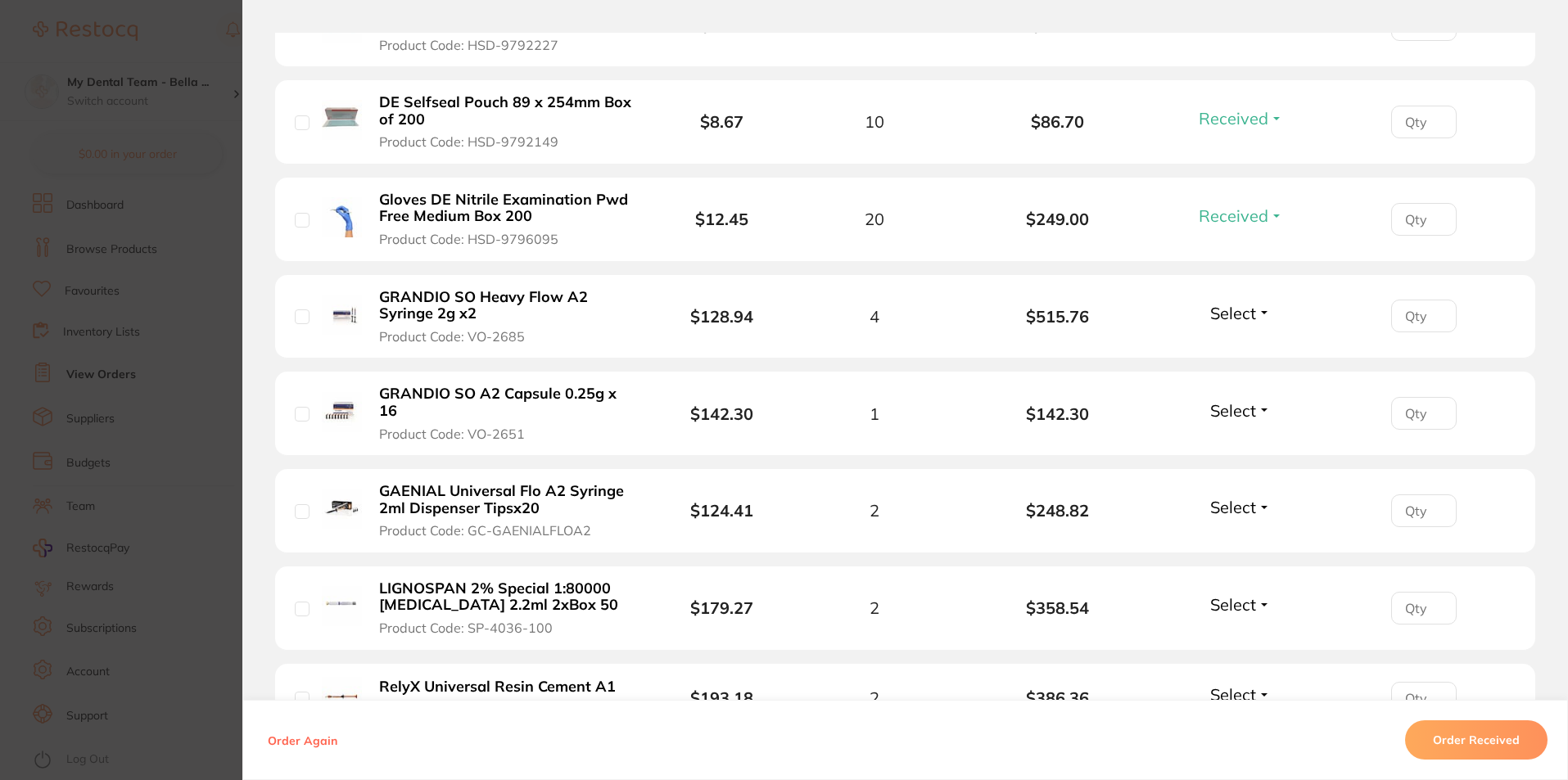
scroll to position [737, 0]
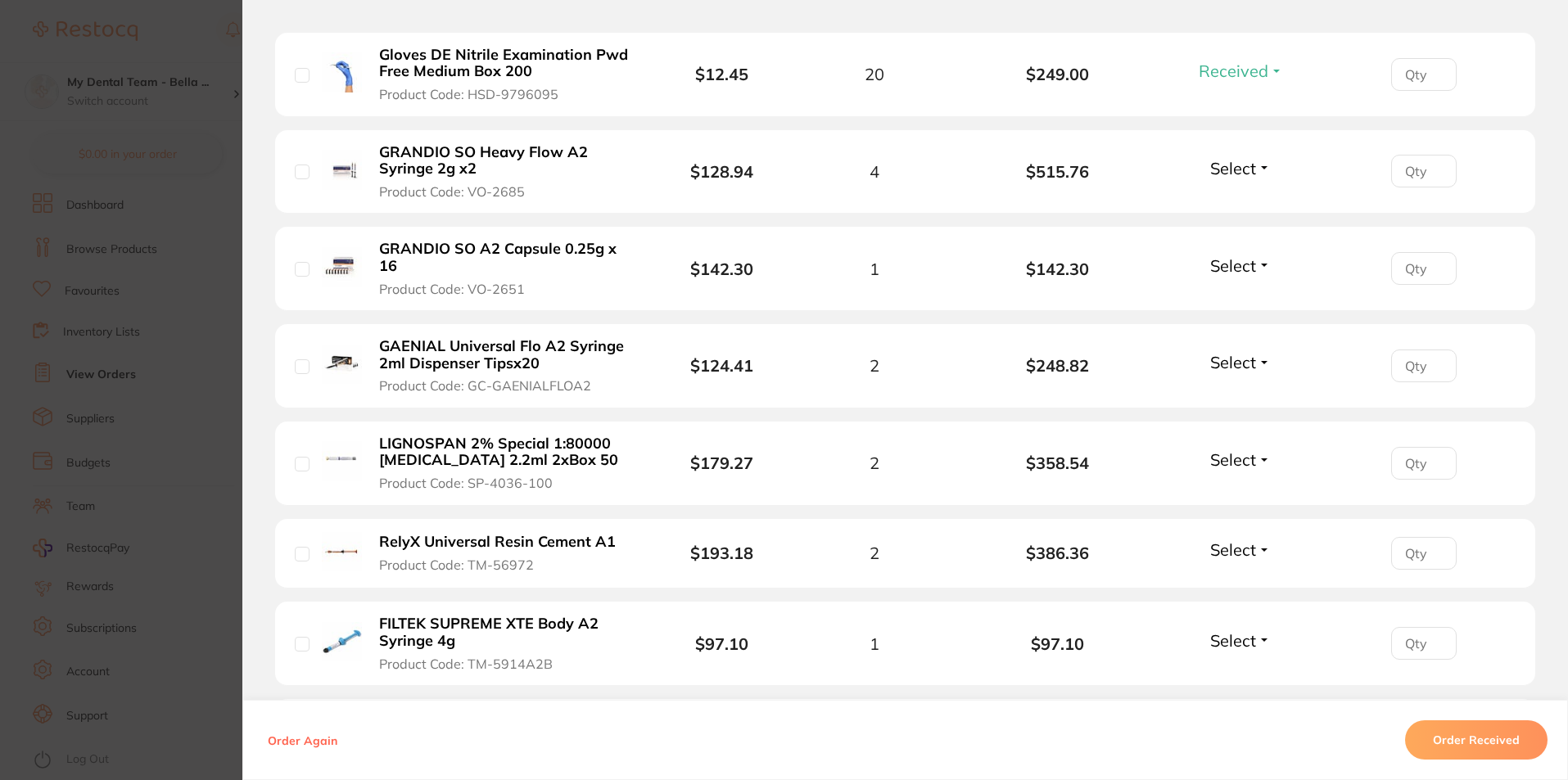
click at [1254, 171] on button "Select" at bounding box center [1241, 168] width 71 height 21
click at [1254, 203] on span "Received" at bounding box center [1241, 203] width 42 height 13
click at [1245, 272] on span "Select" at bounding box center [1233, 266] width 46 height 21
click at [1250, 302] on span "Received" at bounding box center [1241, 301] width 42 height 13
click at [1237, 356] on span "Select" at bounding box center [1233, 362] width 46 height 21
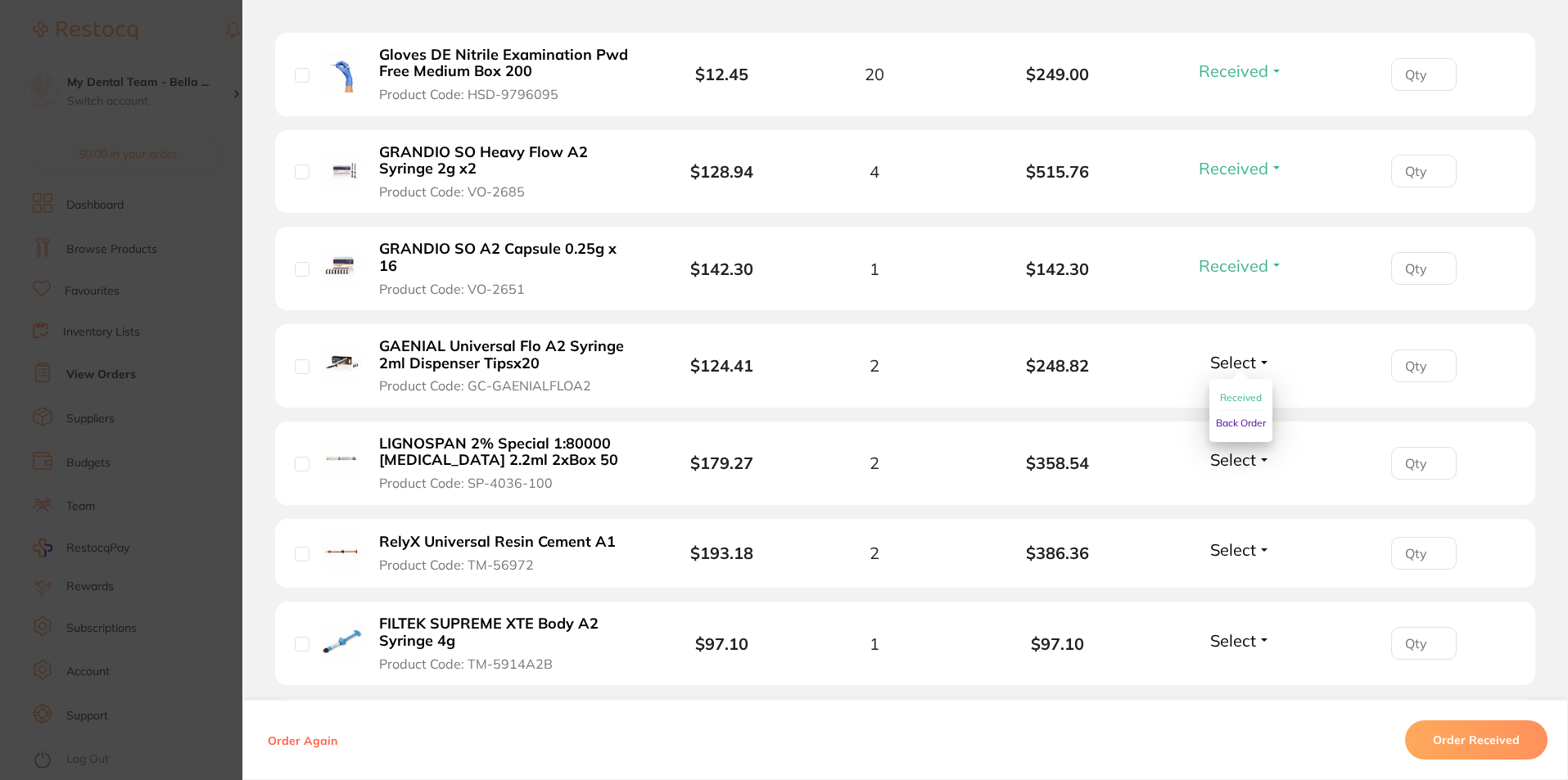
click at [1240, 390] on button "Received" at bounding box center [1241, 399] width 42 height 25
click at [1249, 465] on span "Select" at bounding box center [1233, 460] width 46 height 21
click at [1253, 494] on span "Received" at bounding box center [1241, 495] width 42 height 13
click at [1246, 558] on div "Select Received Back Order" at bounding box center [1241, 554] width 71 height 27
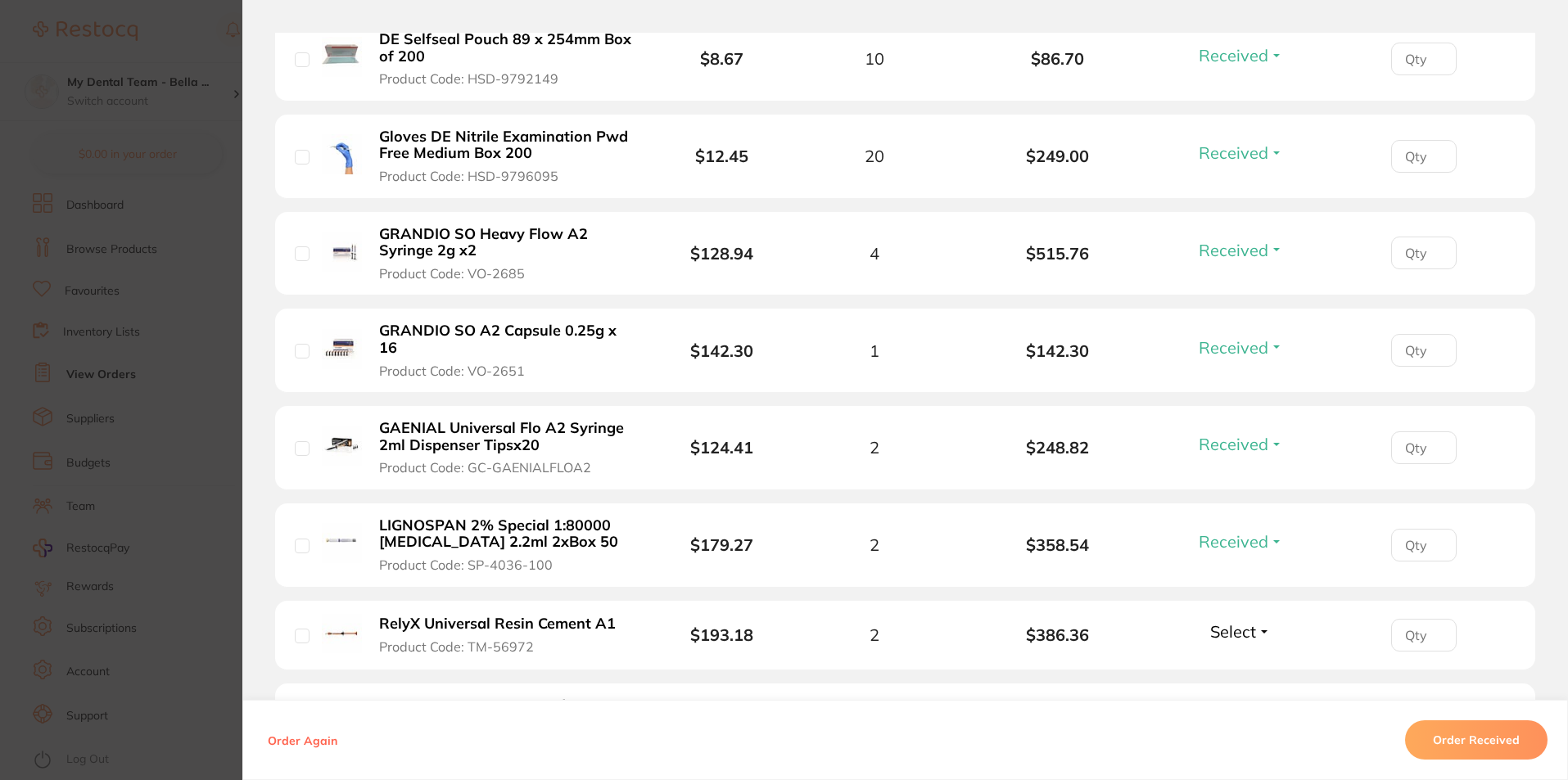
scroll to position [983, 0]
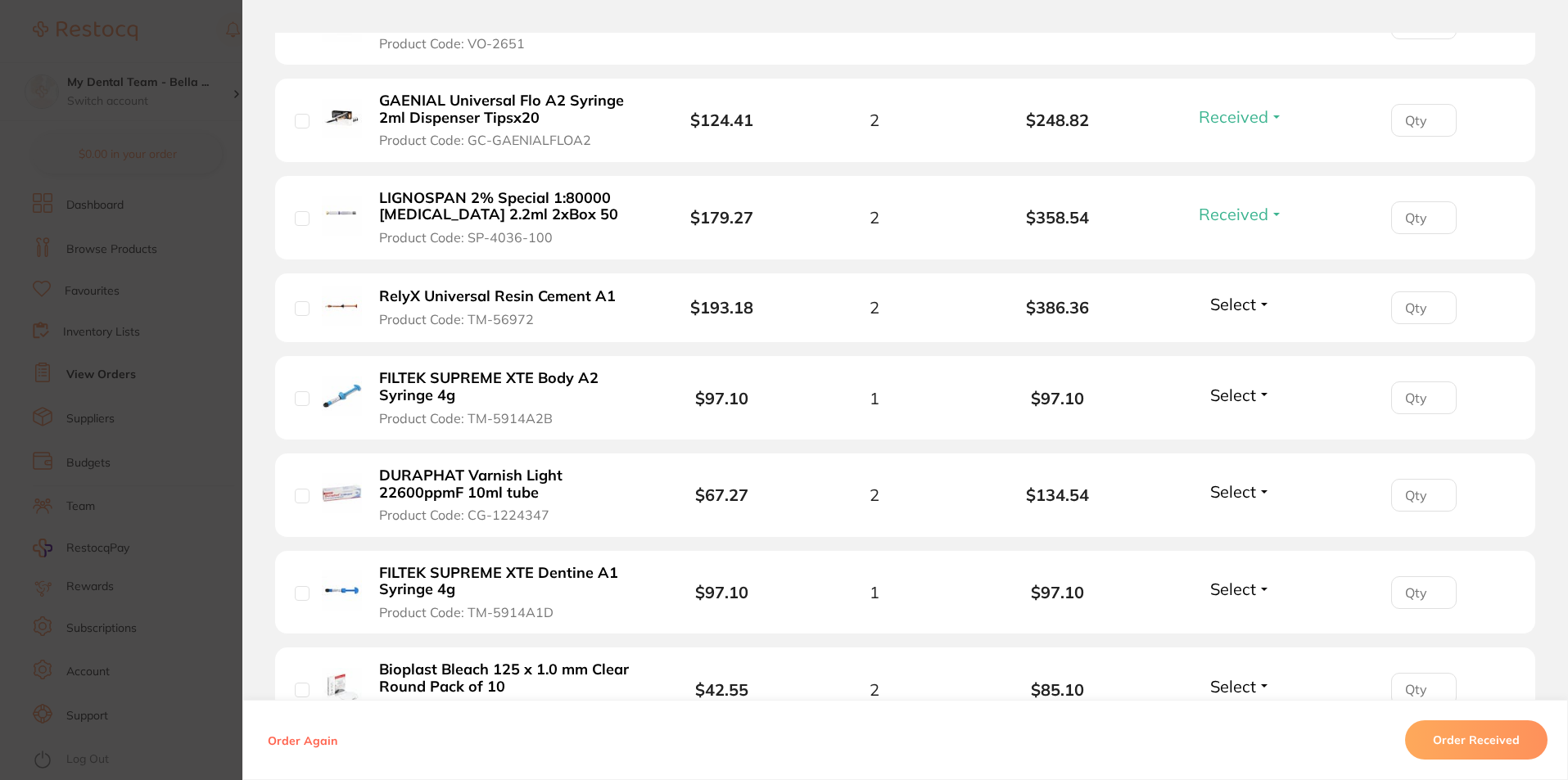
click at [1237, 296] on span "Select" at bounding box center [1233, 304] width 46 height 21
click at [1250, 336] on span "Received" at bounding box center [1241, 339] width 42 height 13
click at [1246, 387] on span "Select" at bounding box center [1233, 395] width 46 height 21
click at [1253, 429] on span "Received" at bounding box center [1241, 430] width 42 height 13
click at [1248, 492] on span "Select" at bounding box center [1233, 491] width 46 height 21
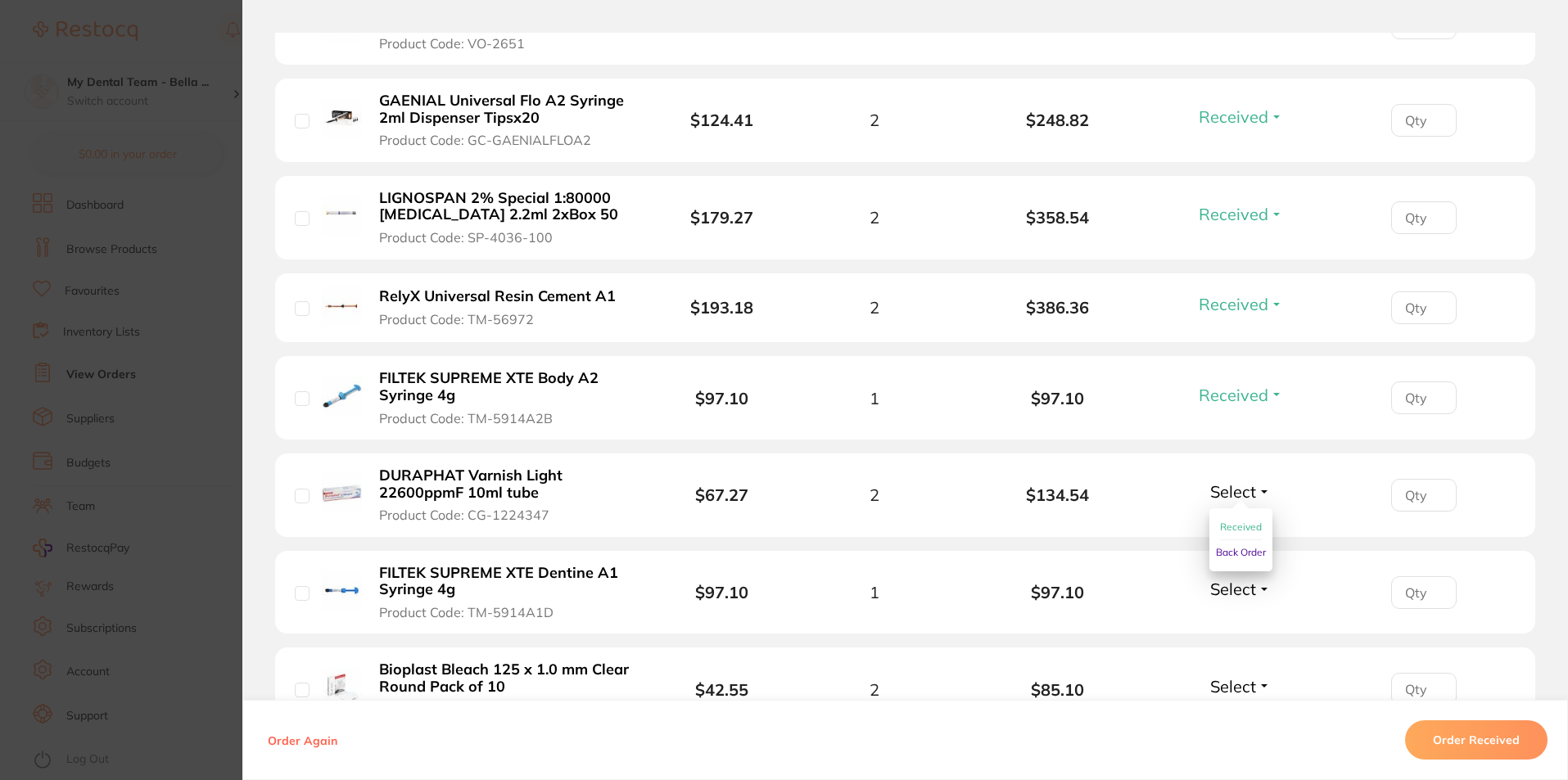
click at [1249, 521] on span "Received" at bounding box center [1241, 526] width 42 height 13
click at [1250, 589] on span "Select" at bounding box center [1233, 589] width 46 height 21
click at [1241, 621] on span "Received" at bounding box center [1241, 624] width 42 height 13
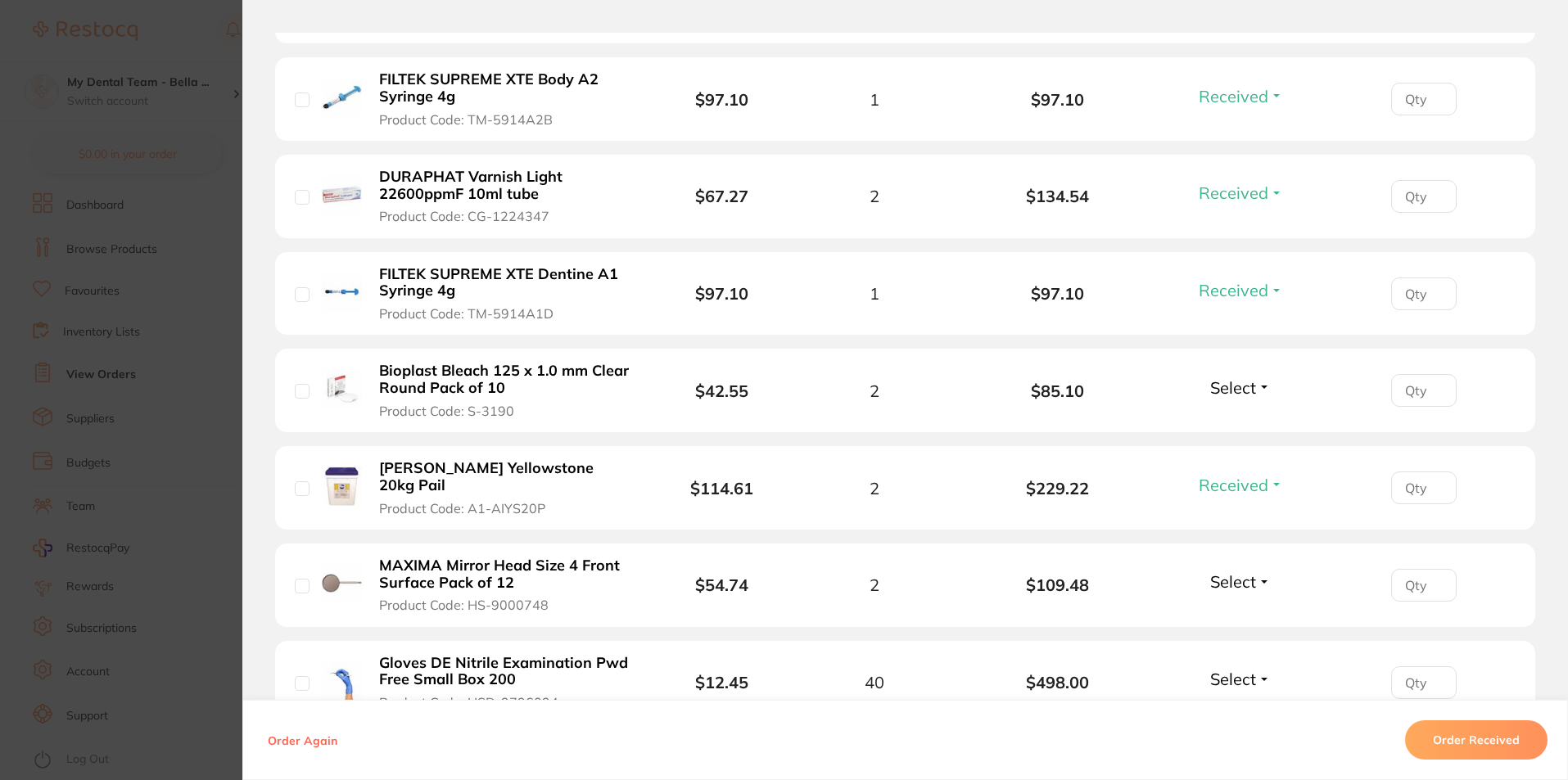
scroll to position [1310, 0]
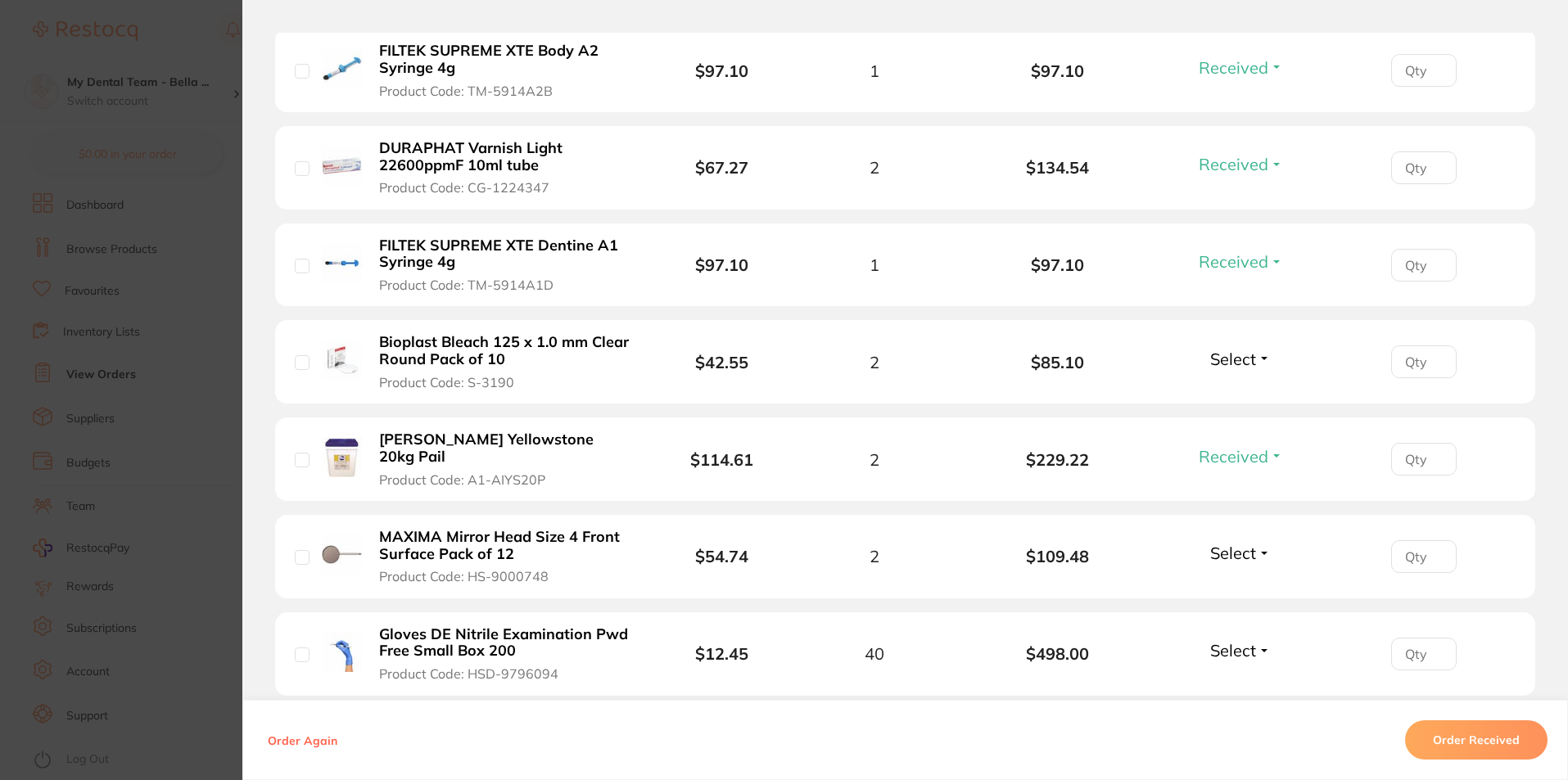
click at [1238, 349] on span "Select" at bounding box center [1233, 359] width 46 height 21
click at [1239, 402] on button "Received" at bounding box center [1241, 395] width 42 height 25
click at [1238, 543] on span "Select" at bounding box center [1233, 553] width 46 height 21
click at [1239, 582] on span "Received" at bounding box center [1241, 588] width 42 height 13
click at [1236, 640] on span "Select" at bounding box center [1233, 650] width 46 height 21
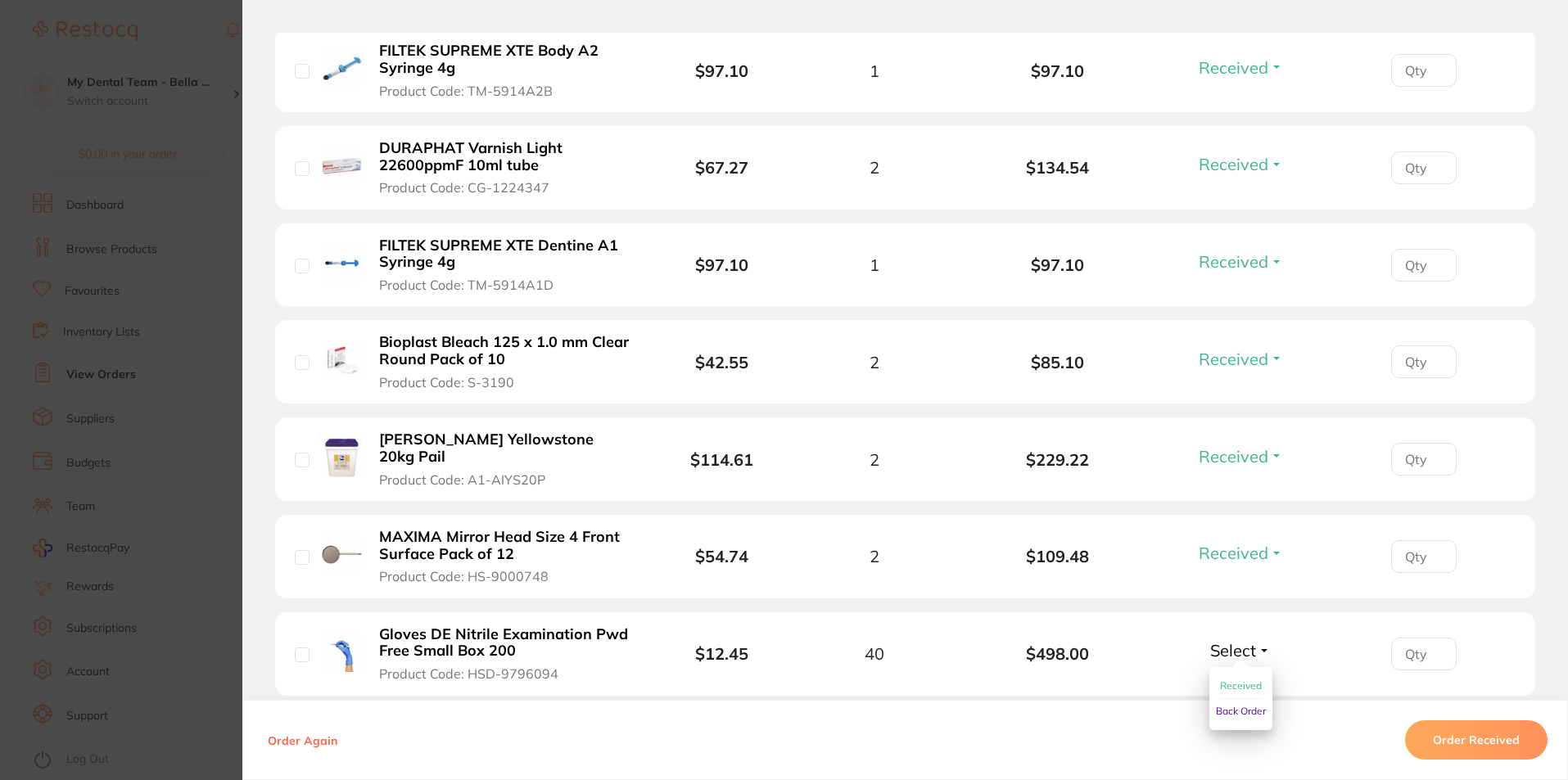
click at [1233, 674] on button "Received" at bounding box center [1241, 687] width 42 height 25
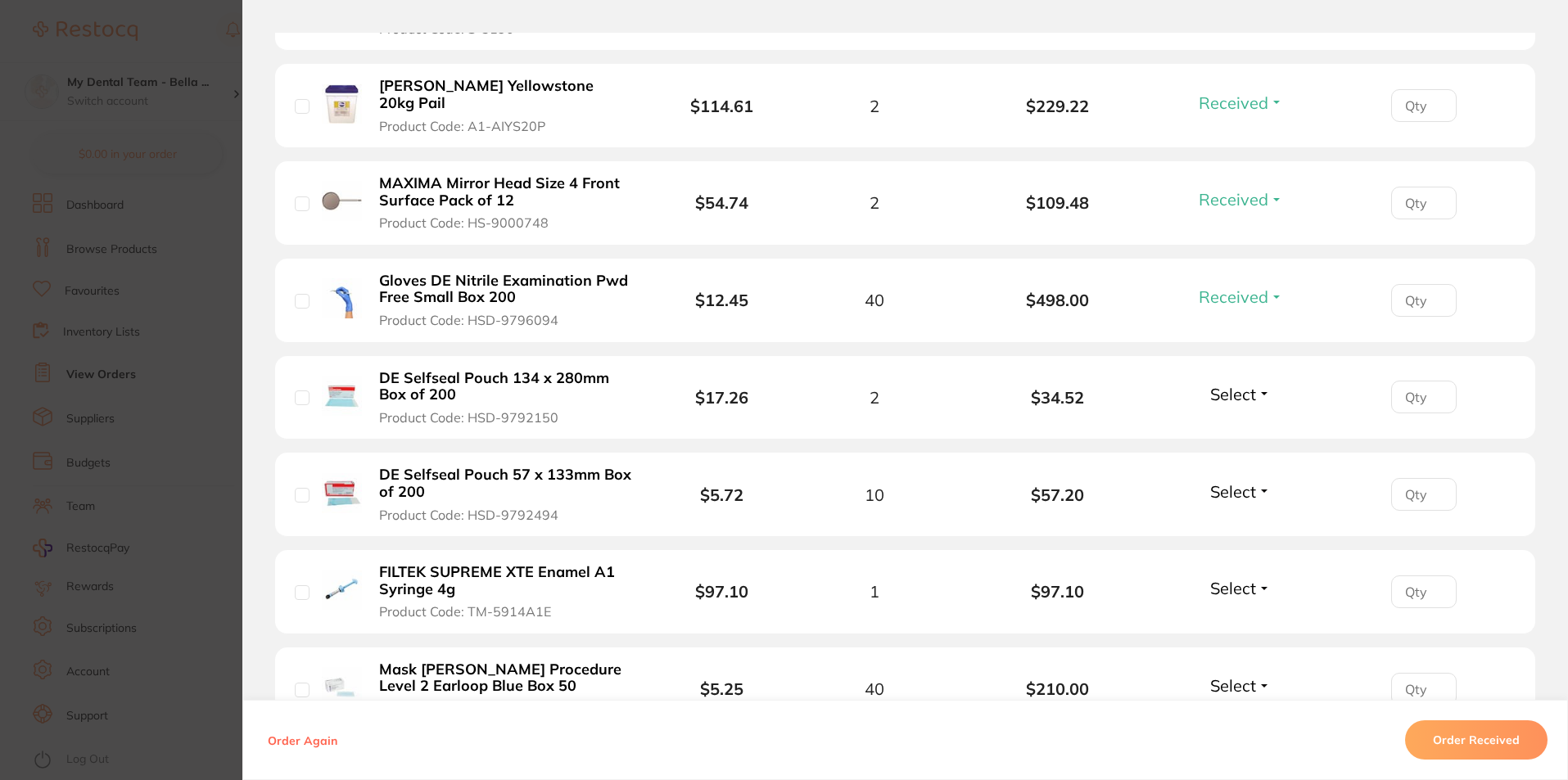
scroll to position [1801, 0]
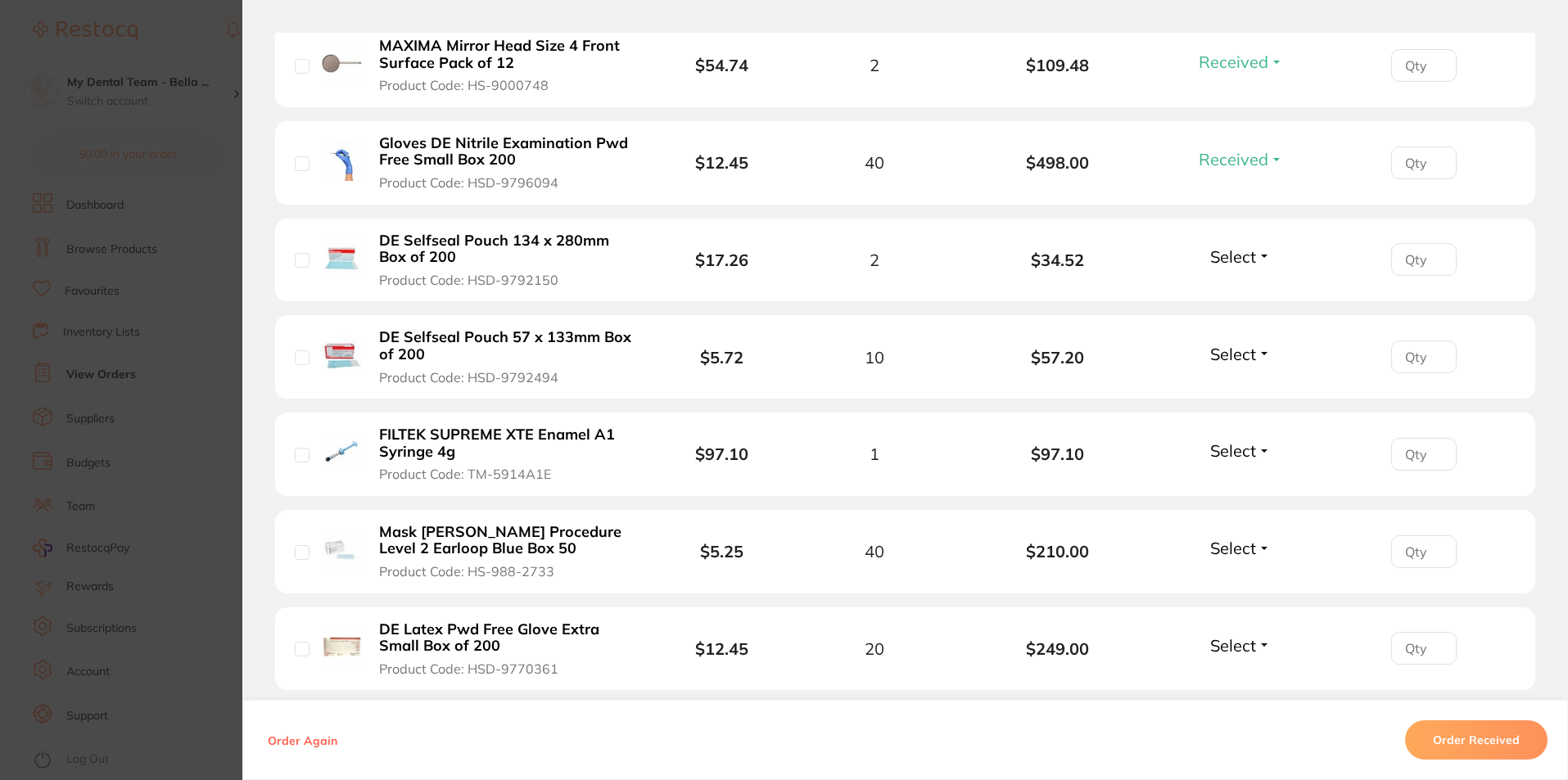
click at [1223, 248] on span "Select" at bounding box center [1233, 257] width 46 height 21
click at [1232, 286] on span "Received" at bounding box center [1241, 292] width 42 height 13
click at [1219, 344] on span "Select" at bounding box center [1233, 354] width 46 height 21
click at [1247, 383] on span "Received" at bounding box center [1241, 389] width 42 height 13
click at [1228, 441] on span "Select" at bounding box center [1233, 451] width 46 height 21
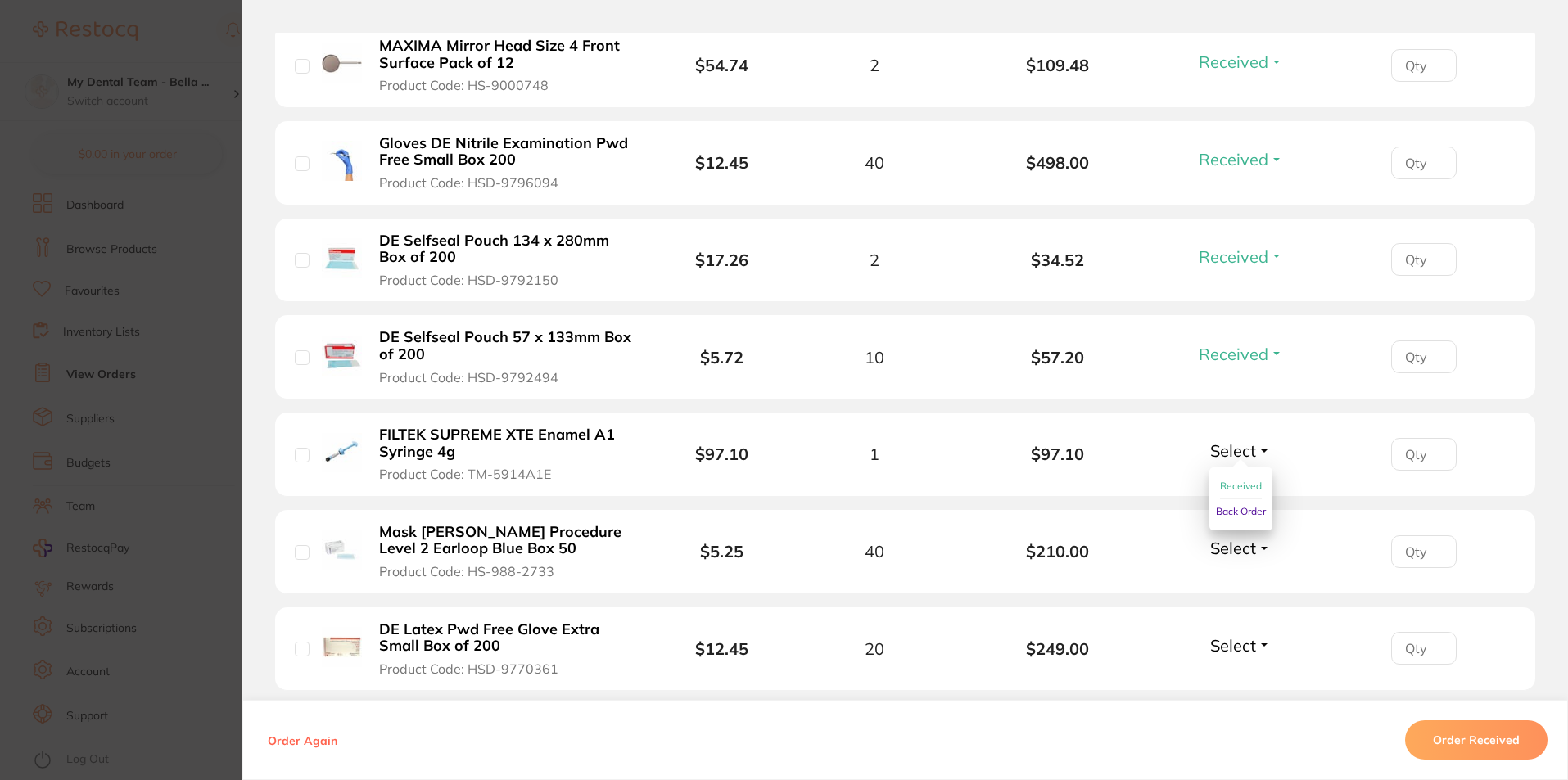
click at [1220, 480] on span "Received" at bounding box center [1241, 486] width 42 height 13
click at [1223, 538] on span "Select" at bounding box center [1233, 548] width 46 height 21
click at [1224, 577] on span "Received" at bounding box center [1241, 583] width 42 height 13
click at [1235, 635] on span "Select" at bounding box center [1233, 645] width 46 height 21
click at [1226, 669] on button "Received" at bounding box center [1241, 682] width 42 height 25
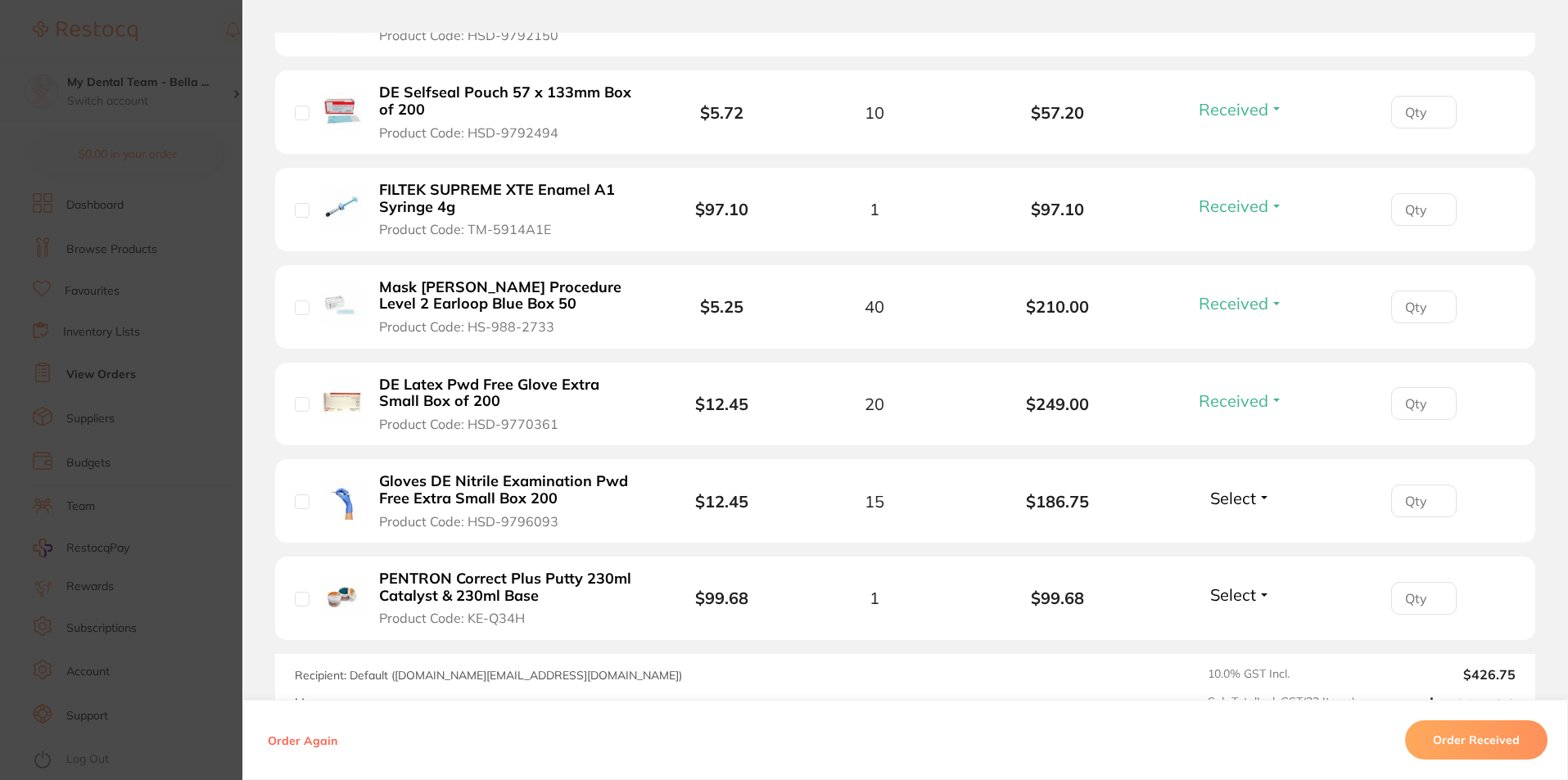
scroll to position [2047, 0]
click at [1235, 487] on span "Select" at bounding box center [1233, 497] width 46 height 21
click at [1239, 525] on button "Received" at bounding box center [1241, 533] width 42 height 25
click at [1246, 589] on span "Select" at bounding box center [1233, 594] width 46 height 21
click at [1251, 623] on span "Received" at bounding box center [1241, 629] width 42 height 13
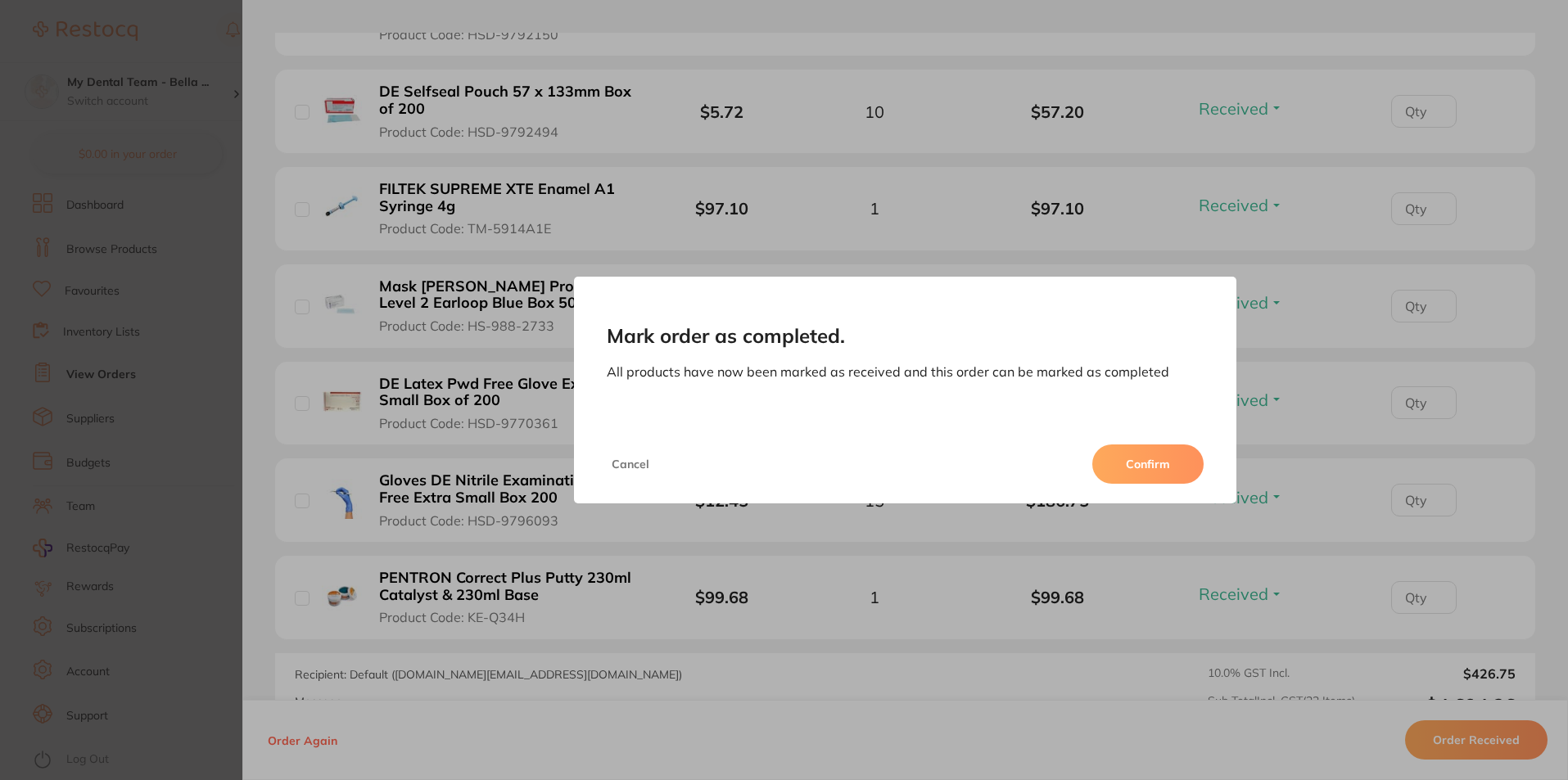
click at [1160, 451] on button "Confirm" at bounding box center [1149, 464] width 112 height 39
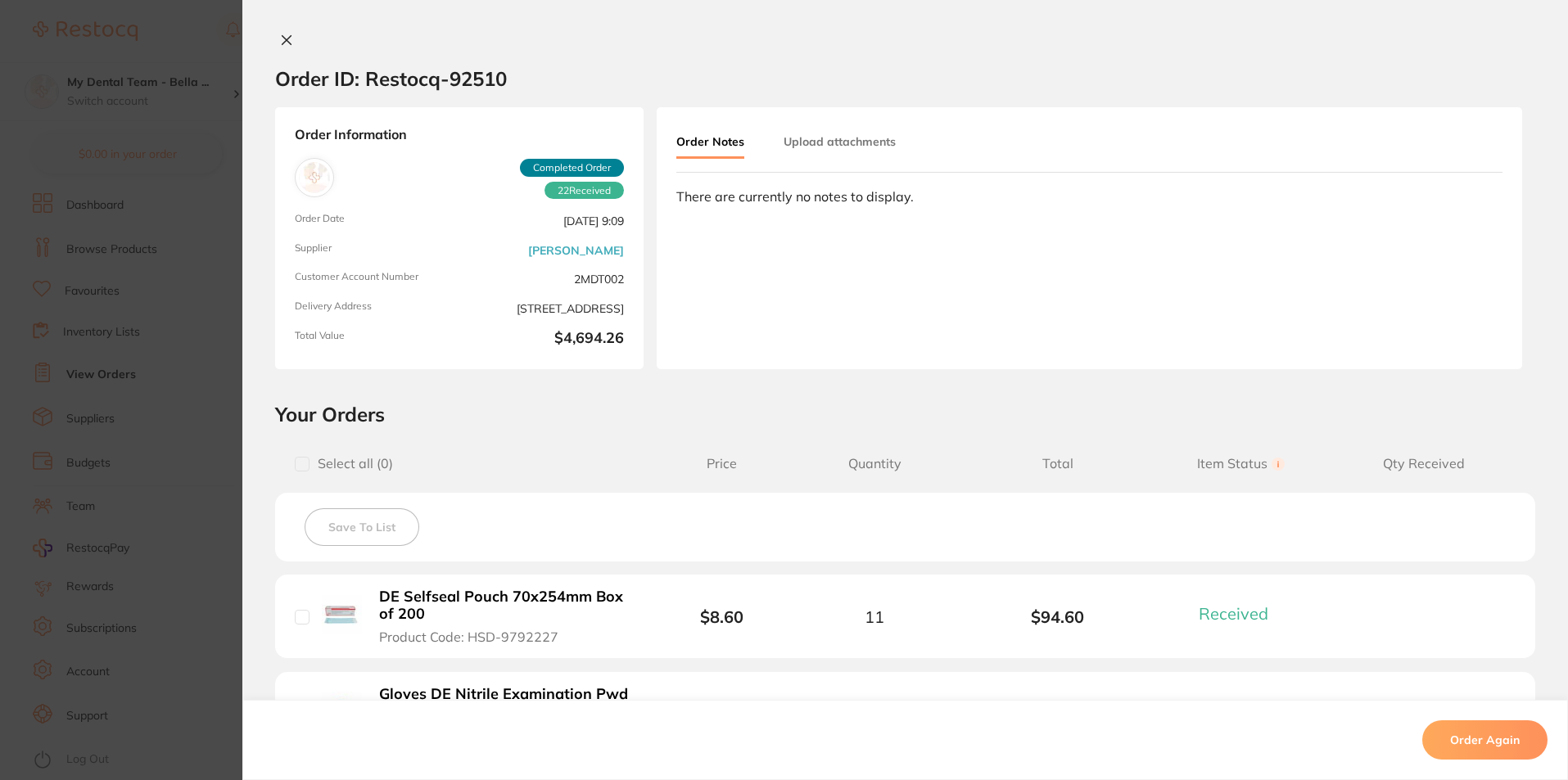
click at [280, 33] on icon at bounding box center [286, 39] width 13 height 13
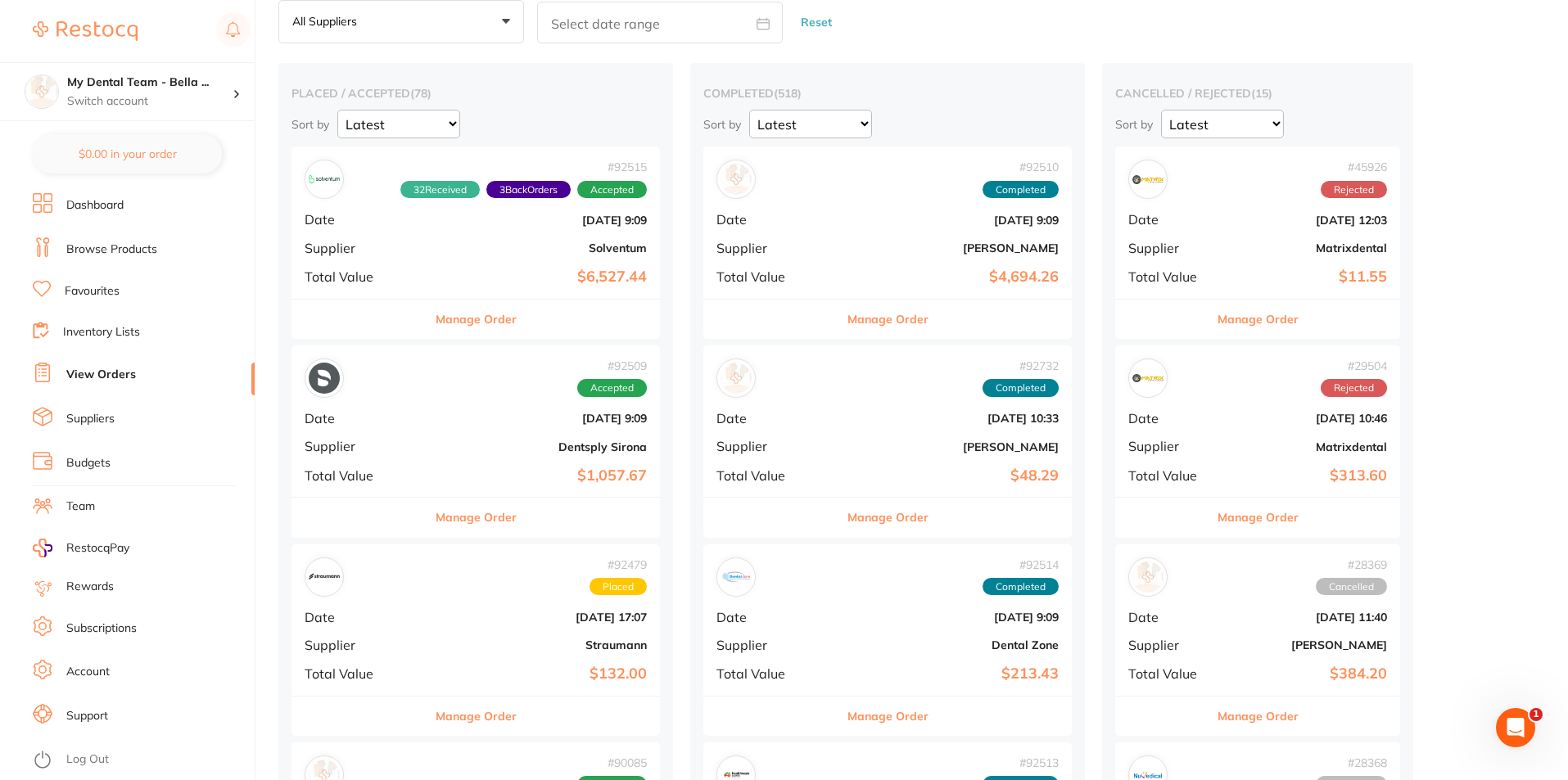
click at [446, 324] on button "Manage Order" at bounding box center [476, 319] width 81 height 39
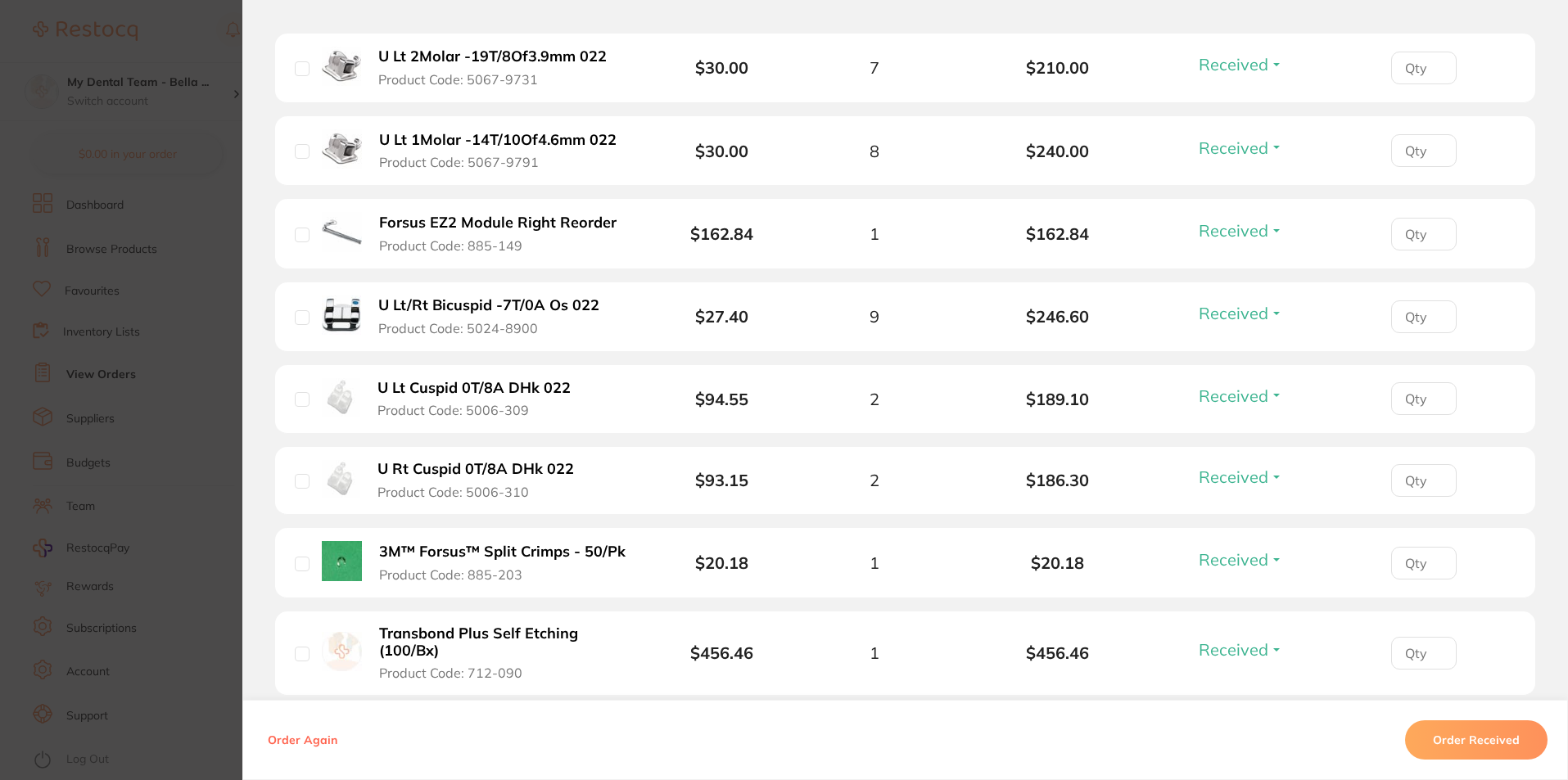
scroll to position [2538, 0]
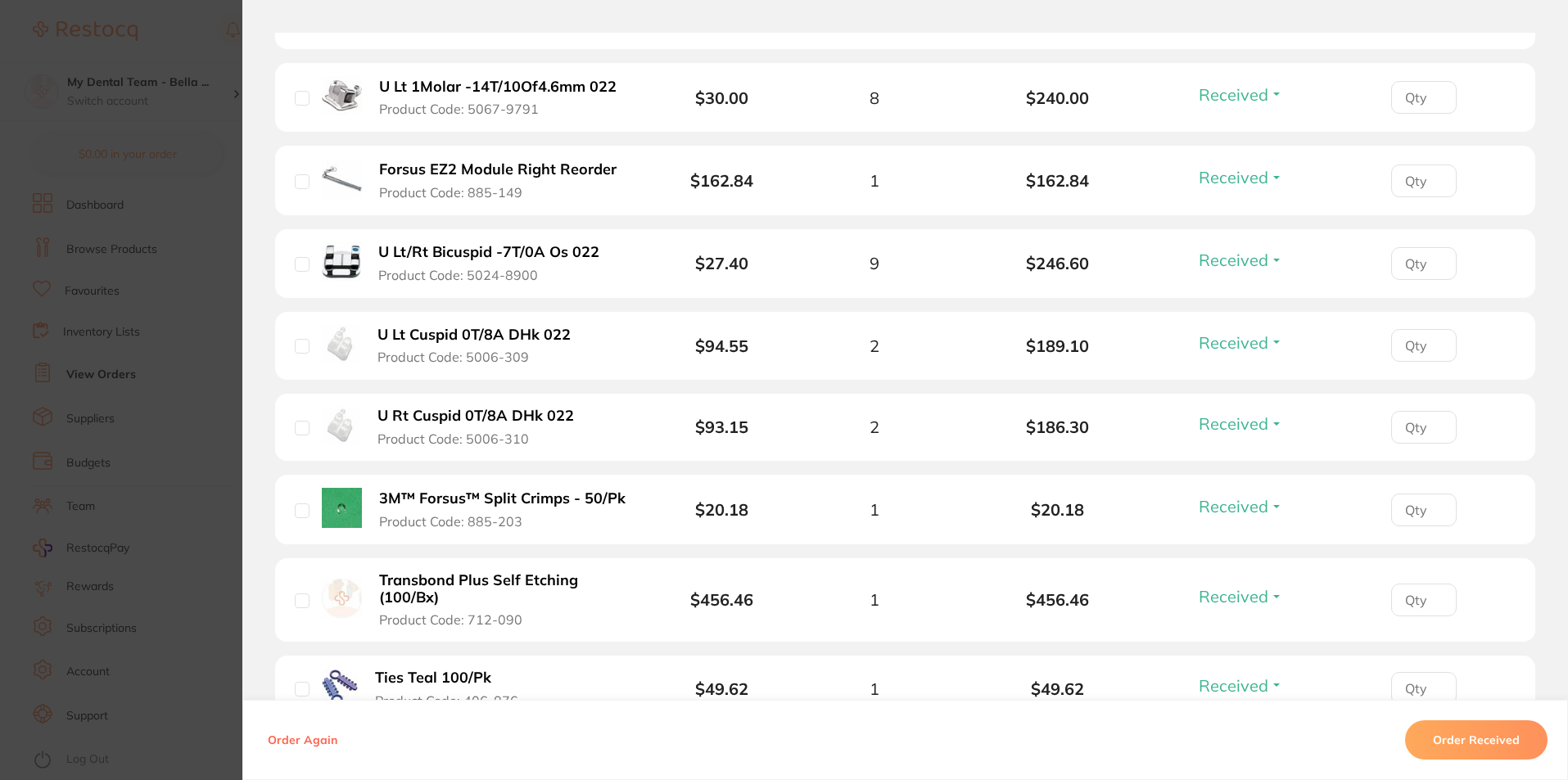
click at [1260, 423] on span "Received" at bounding box center [1233, 423] width 70 height 21
click at [377, 413] on b "U Rt Cuspid 0T/8A DHk 022" at bounding box center [475, 416] width 197 height 18
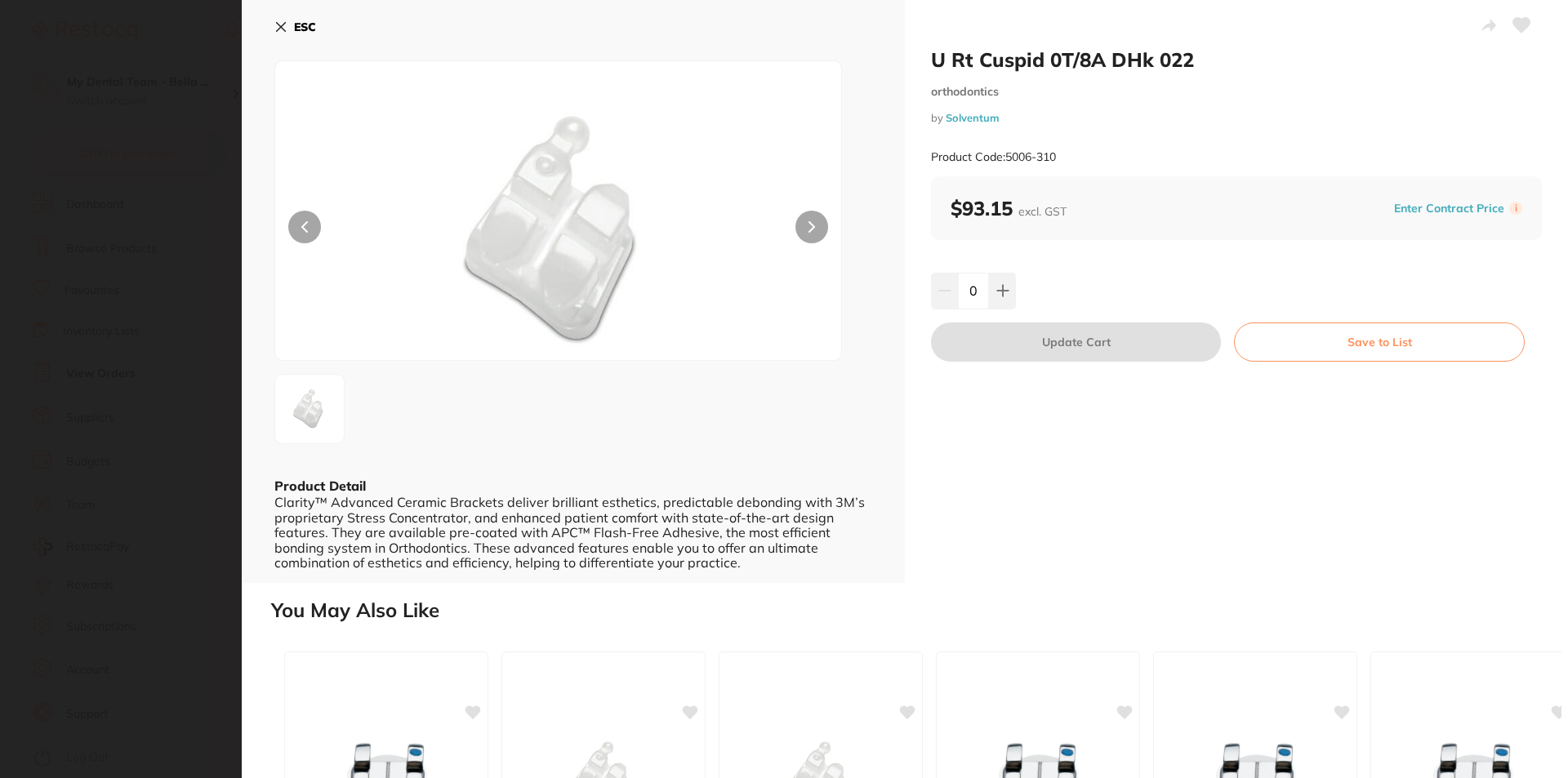
scroll to position [0, 0]
drag, startPoint x: 931, startPoint y: 62, endPoint x: 1232, endPoint y: 65, distance: 301.0
click at [1232, 65] on h2 "U Rt Cuspid 0T/8A DHk 022" at bounding box center [1237, 59] width 611 height 24
copy h2 "U Rt Cuspid 0T/8A DHk 022"
click at [936, 157] on small "Product Code: 5006-310" at bounding box center [994, 157] width 125 height 14
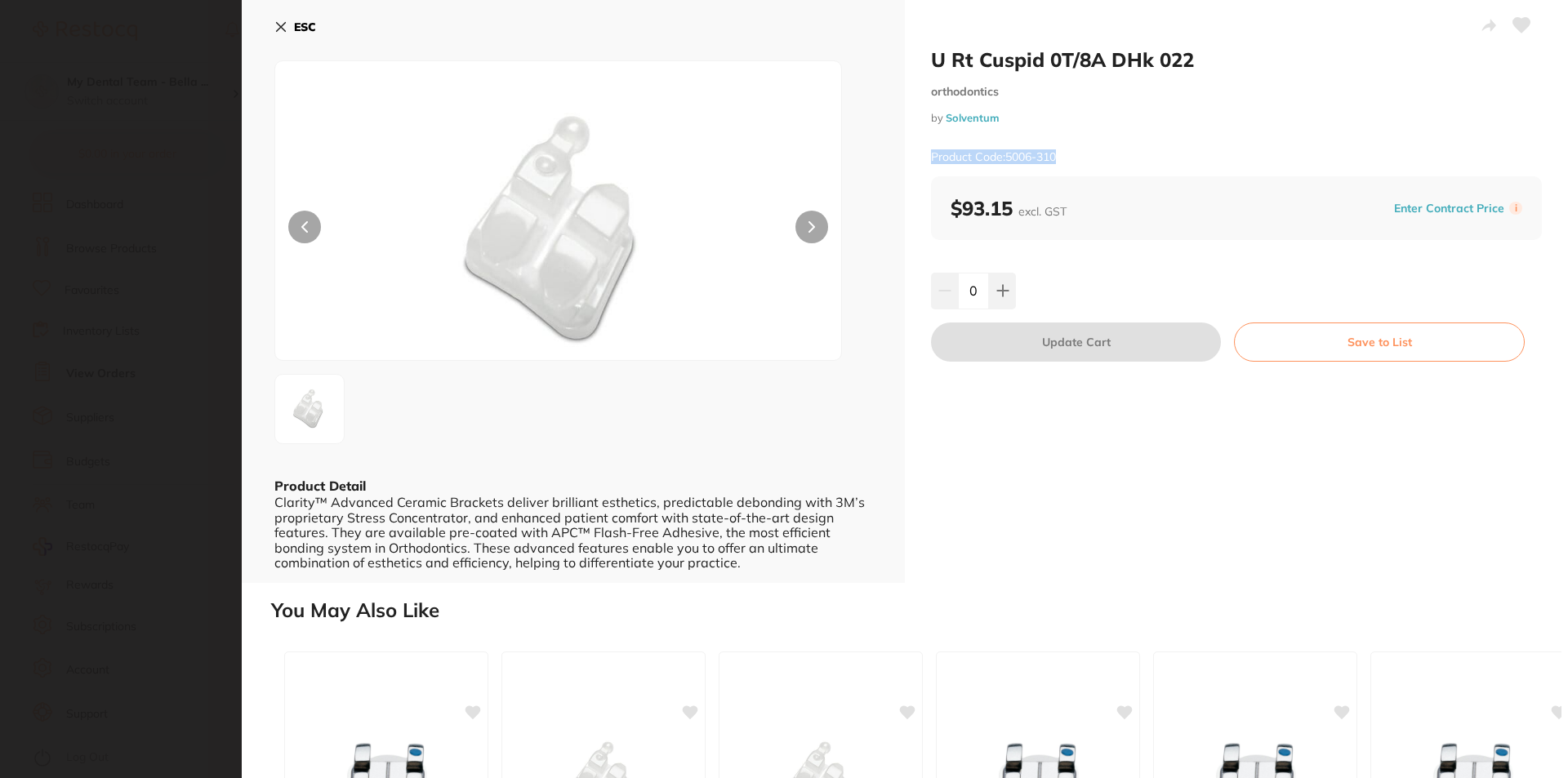
click at [1066, 159] on div "Product Code: 5006-310" at bounding box center [1237, 156] width 611 height 40
copy small "Product Code: 5006-310"
